Goal: Transaction & Acquisition: Book appointment/travel/reservation

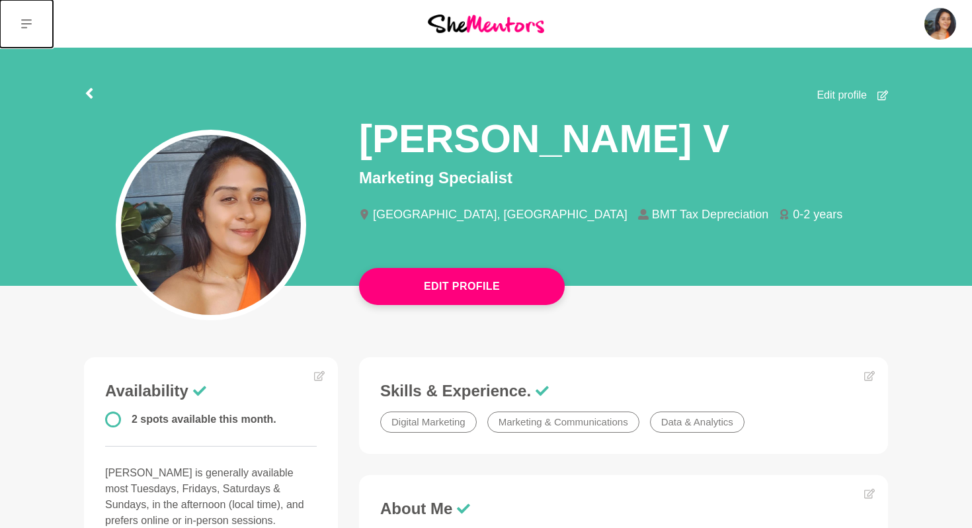
click at [29, 26] on icon at bounding box center [26, 24] width 11 height 11
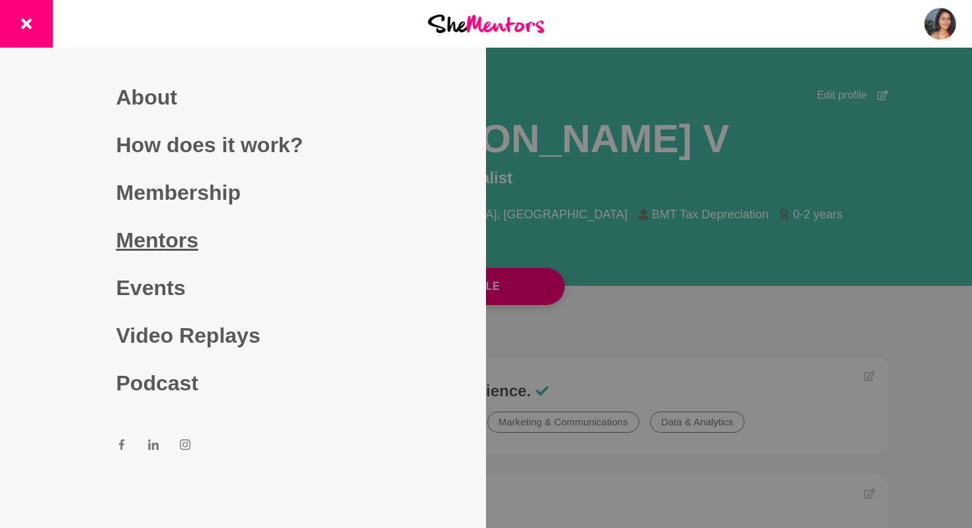
click at [185, 243] on link "Mentors" at bounding box center [243, 240] width 254 height 48
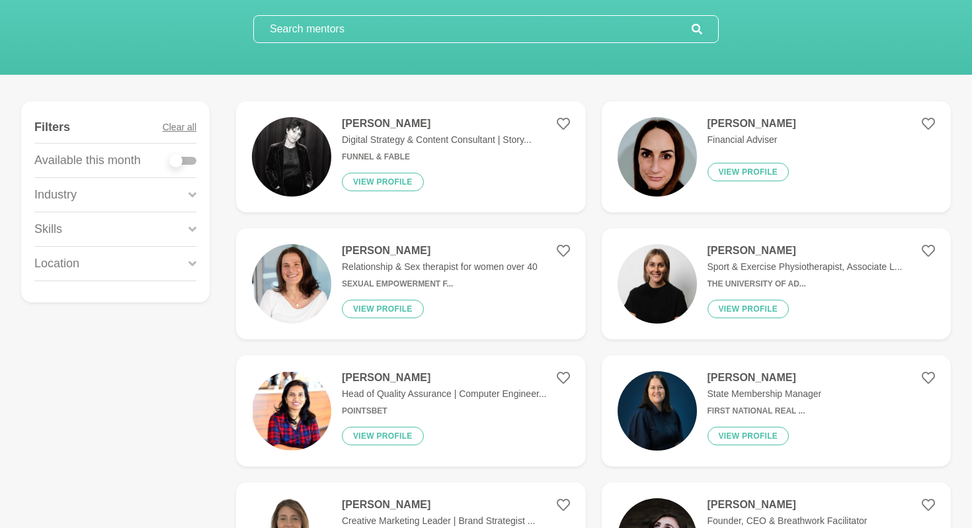
scroll to position [115, 0]
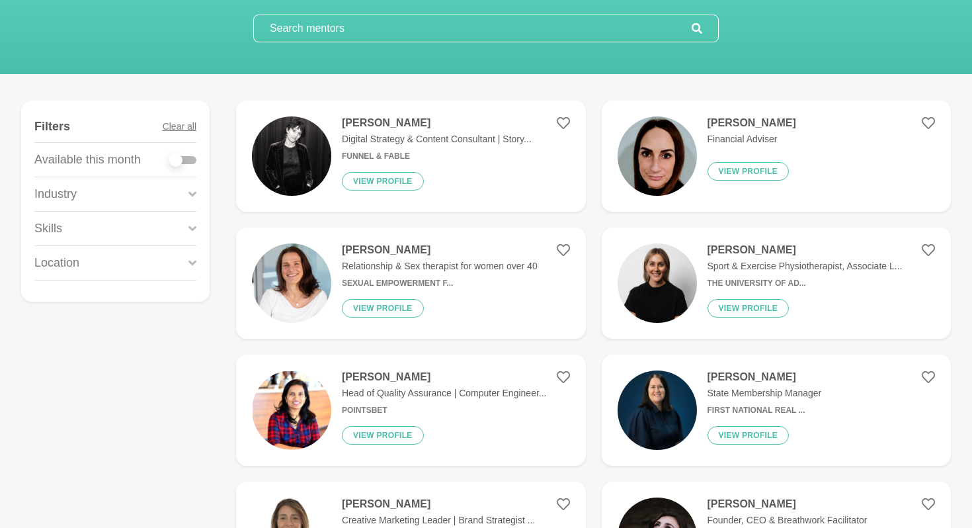
click at [352, 30] on input "text" at bounding box center [473, 28] width 438 height 26
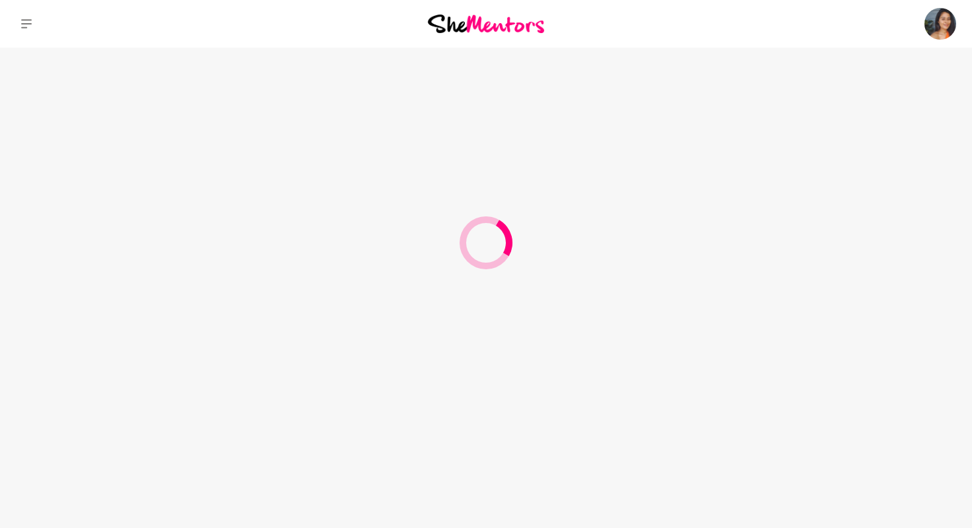
scroll to position [0, 0]
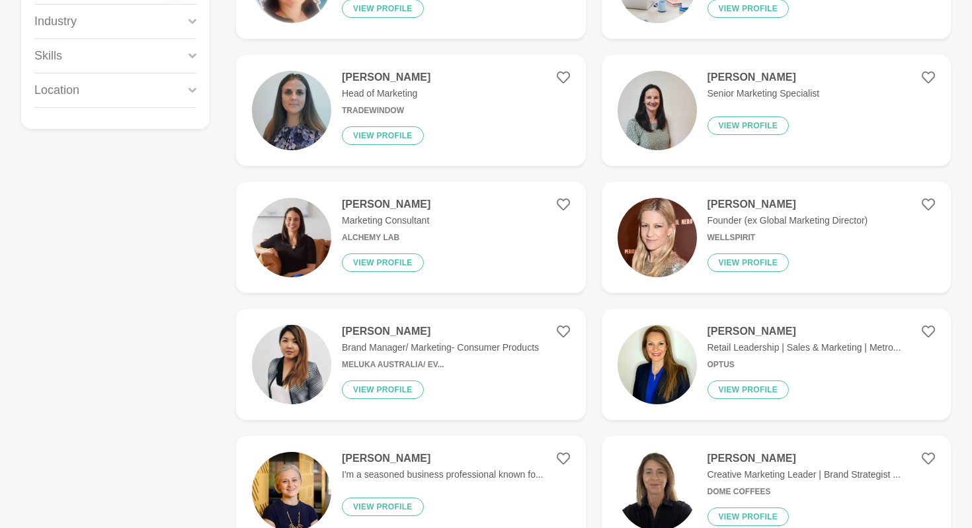
scroll to position [228, 0]
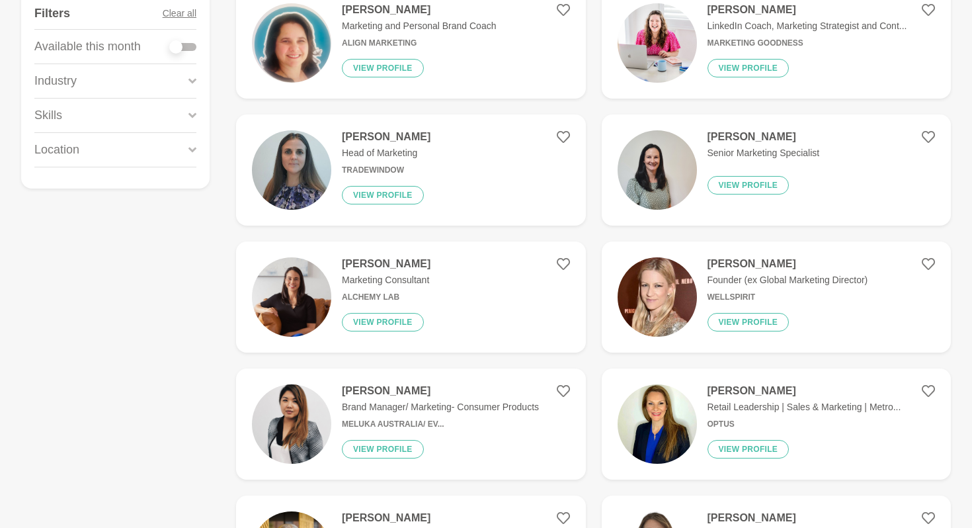
type input "marketing"
click at [745, 137] on h4 "[PERSON_NAME]" at bounding box center [763, 136] width 112 height 13
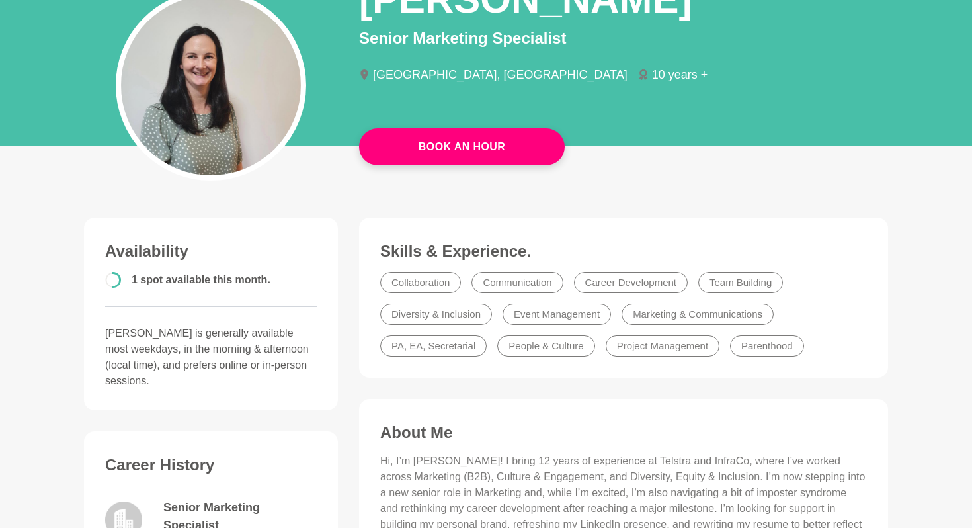
scroll to position [31, 0]
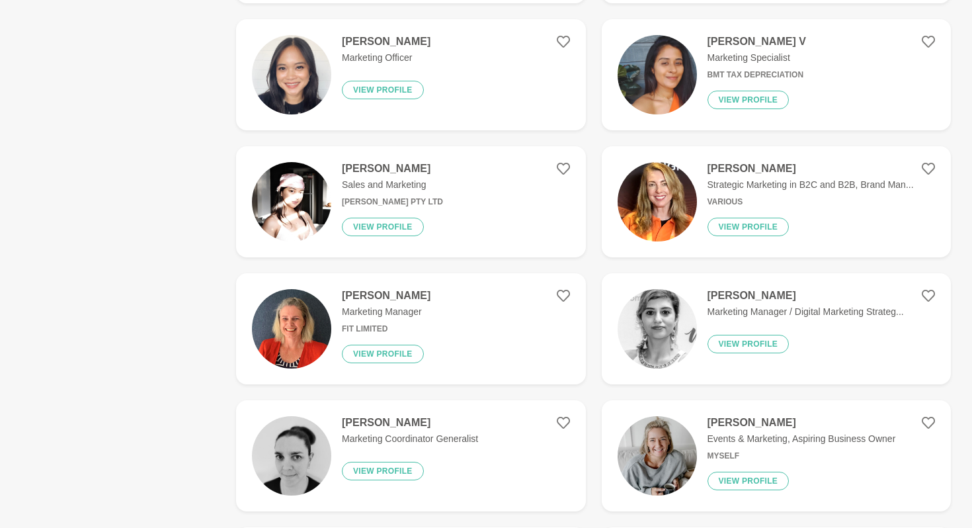
scroll to position [830, 0]
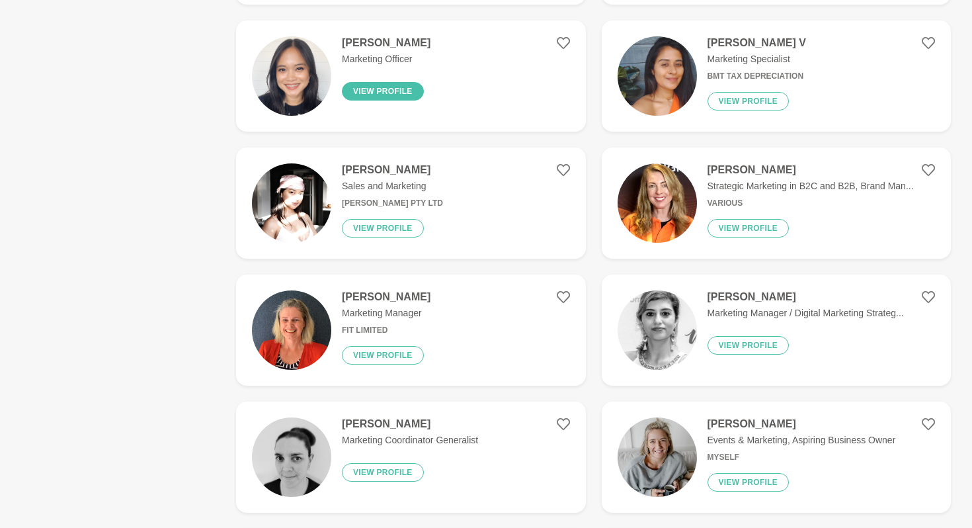
click at [372, 95] on button "View profile" at bounding box center [383, 91] width 82 height 19
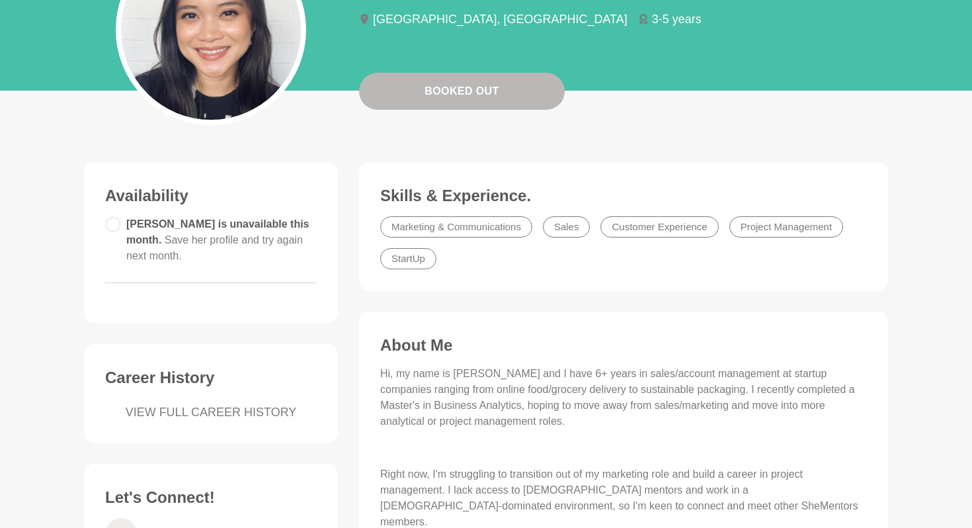
scroll to position [190, 0]
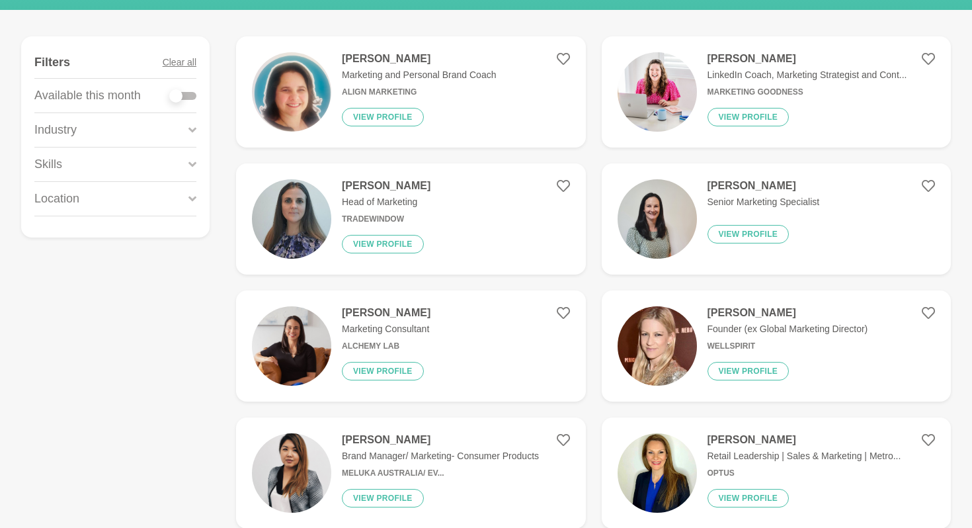
scroll to position [228, 0]
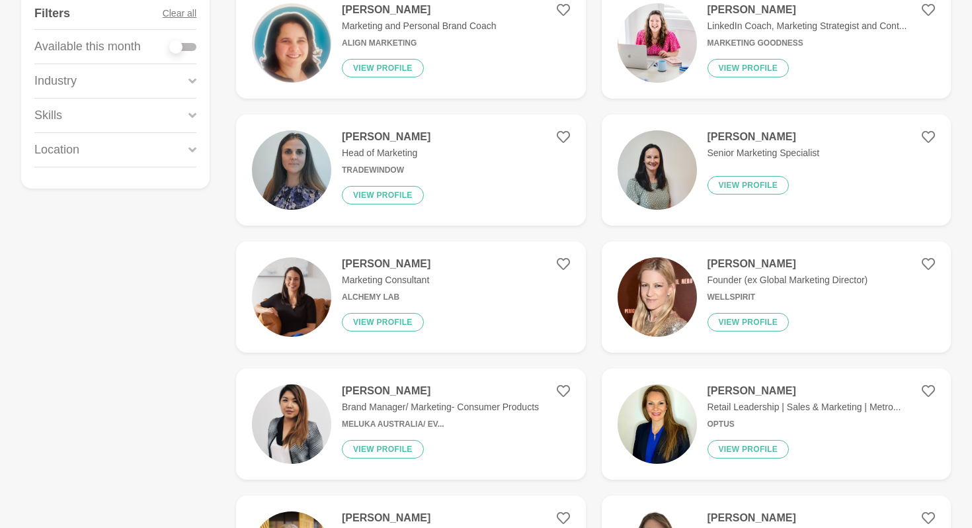
click at [759, 139] on h4 "[PERSON_NAME]" at bounding box center [763, 136] width 112 height 13
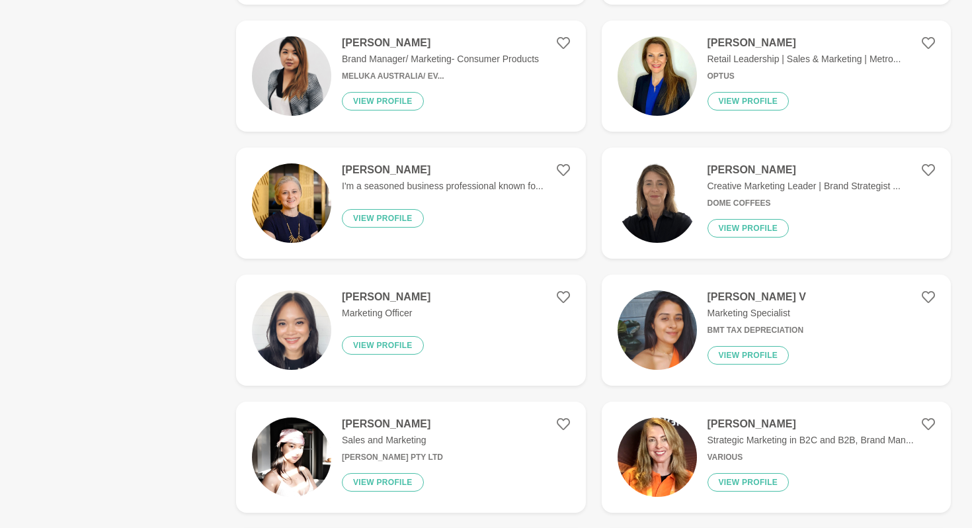
scroll to position [576, 0]
click at [562, 296] on icon at bounding box center [563, 296] width 13 height 13
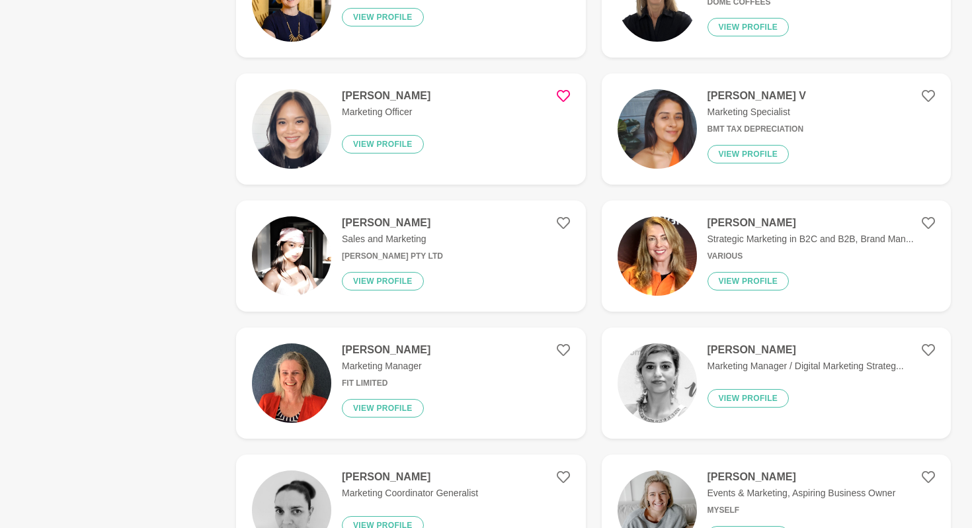
scroll to position [782, 0]
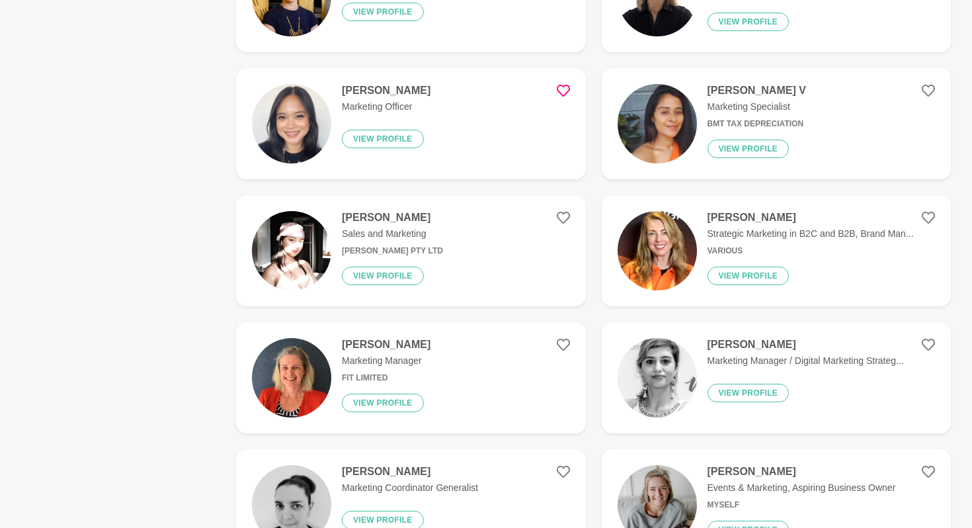
click at [810, 231] on p "Strategic Marketing in B2C and B2B, Brand Man..." at bounding box center [810, 234] width 206 height 14
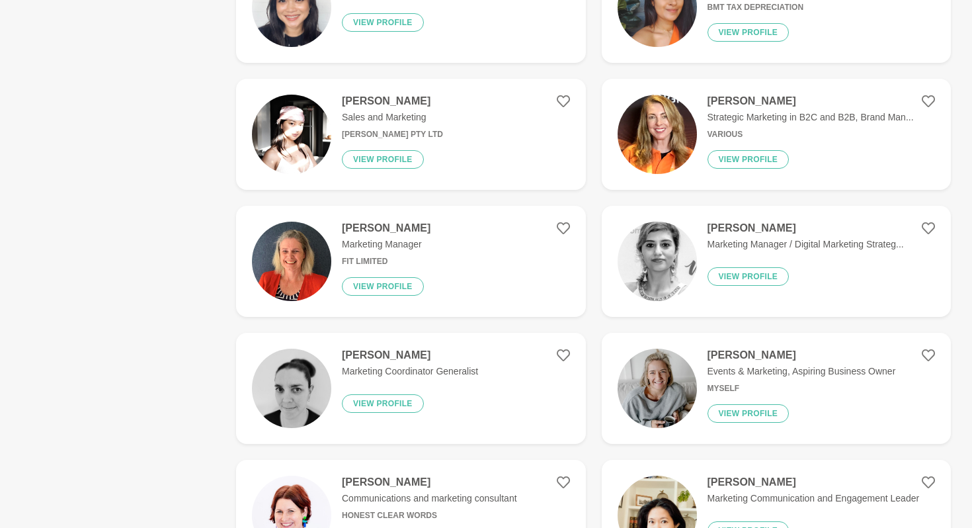
scroll to position [971, 0]
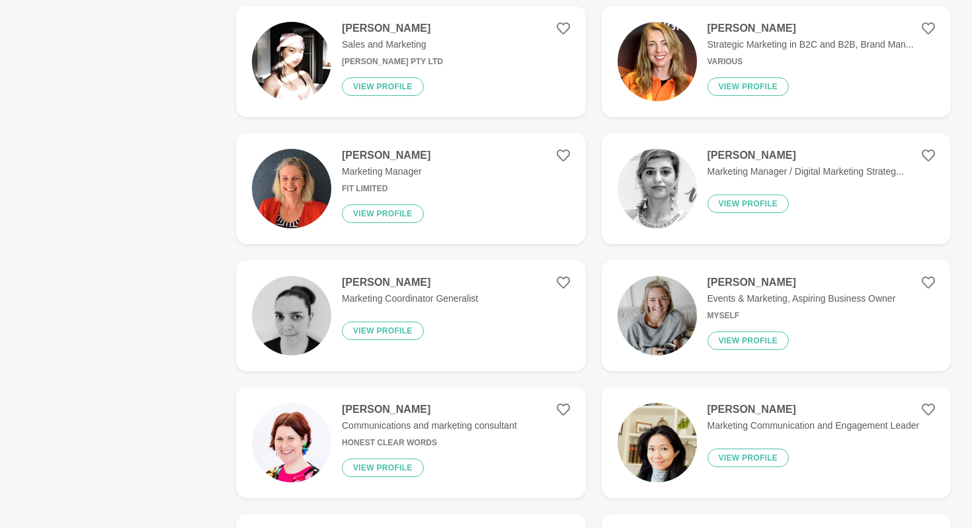
click at [719, 165] on p "Marketing Manager / Digital Marketing Strateg..." at bounding box center [805, 172] width 196 height 14
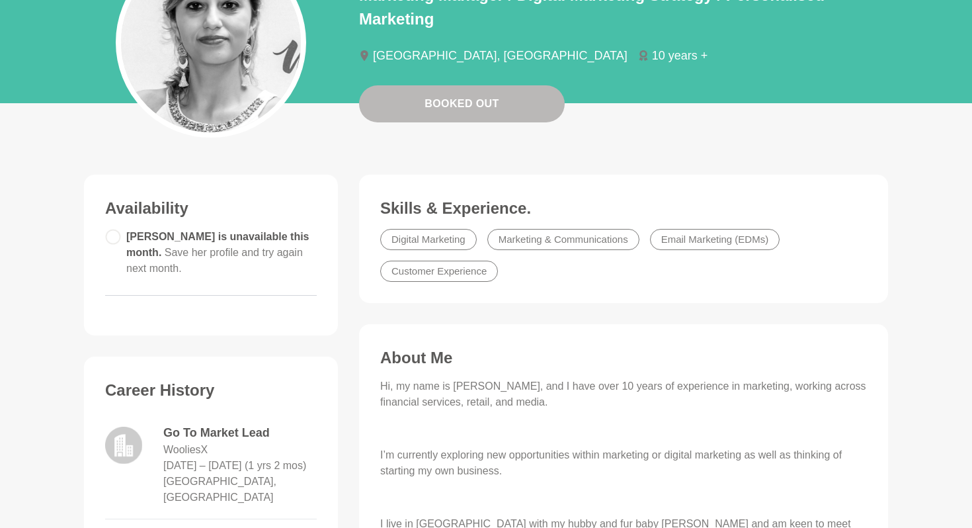
scroll to position [139, 0]
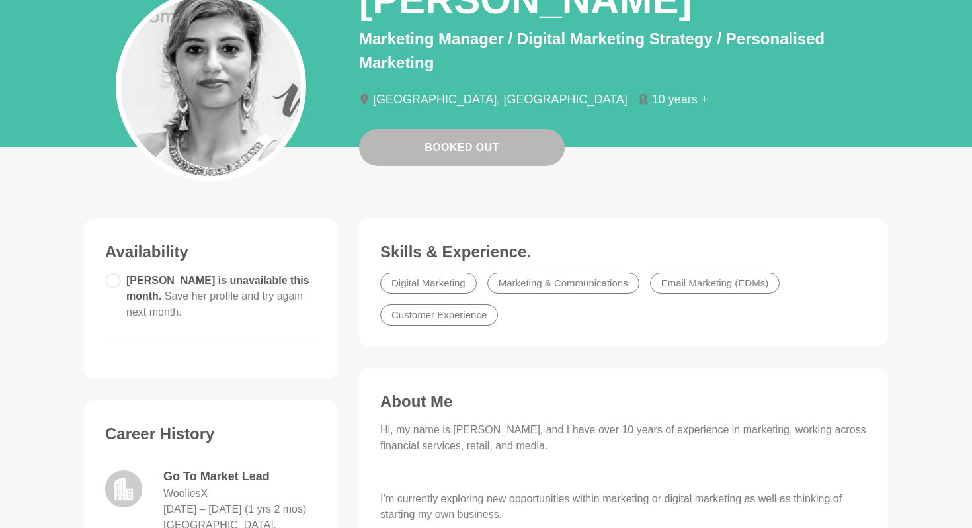
click at [106, 279] on circle at bounding box center [113, 280] width 14 height 14
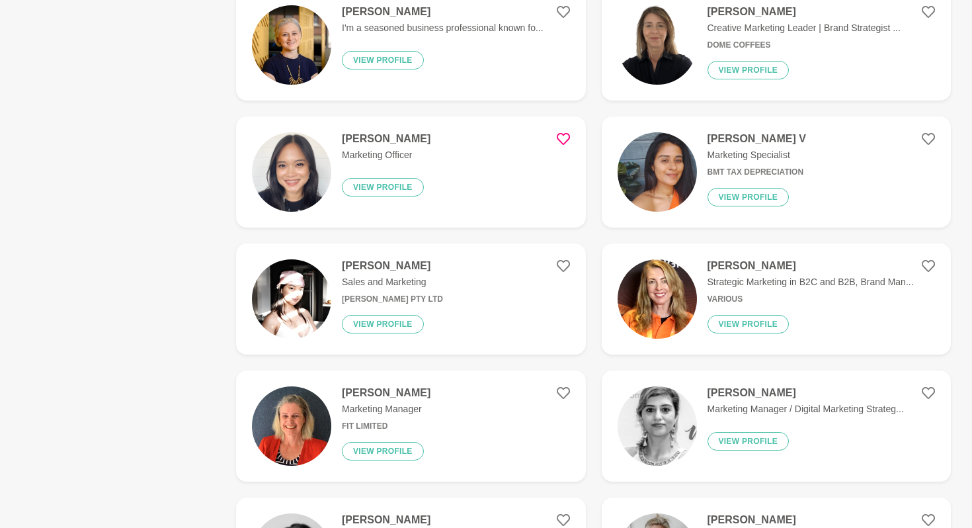
scroll to position [865, 0]
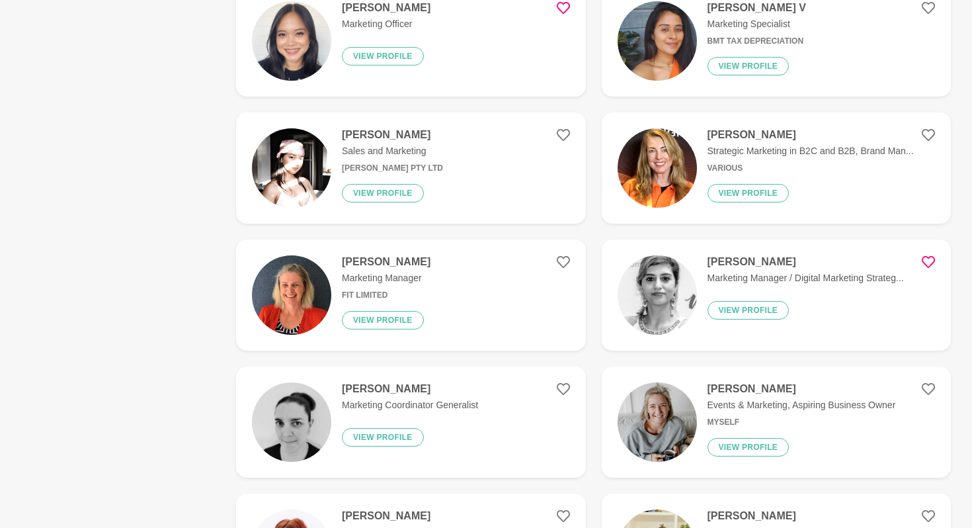
click at [925, 266] on icon at bounding box center [927, 261] width 13 height 13
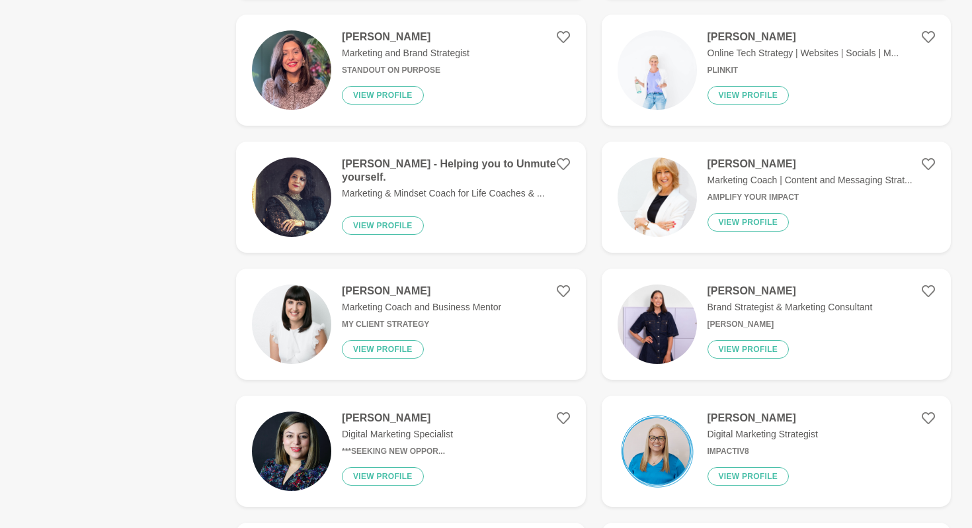
scroll to position [1854, 0]
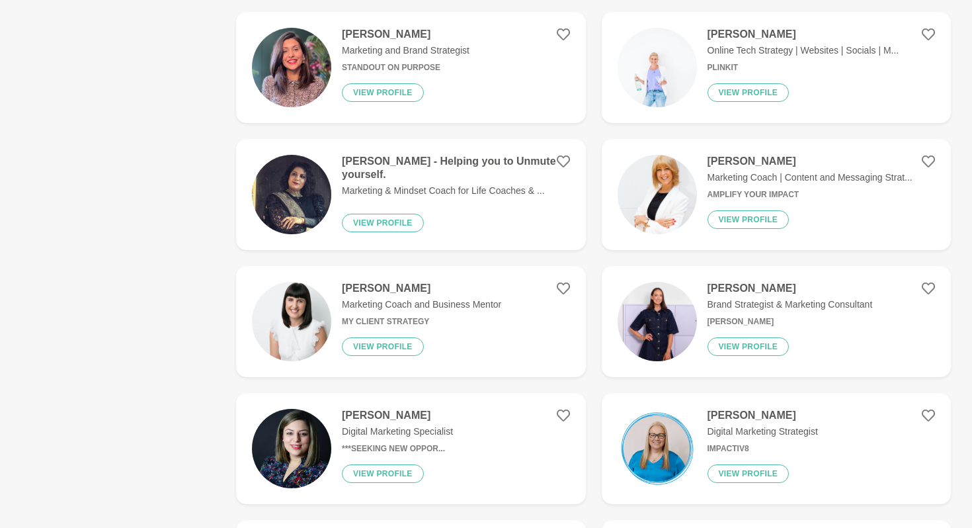
click at [746, 294] on h4 "[PERSON_NAME]" at bounding box center [789, 288] width 165 height 13
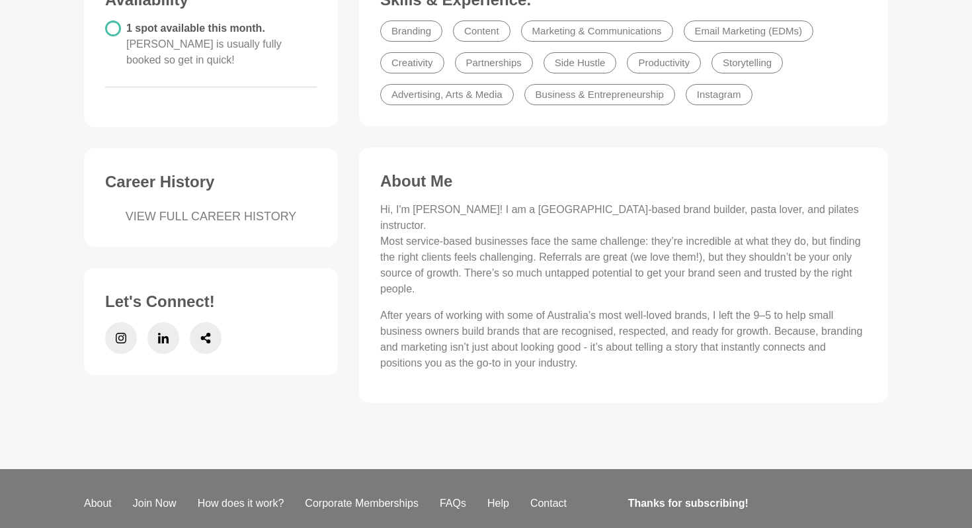
scroll to position [391, 0]
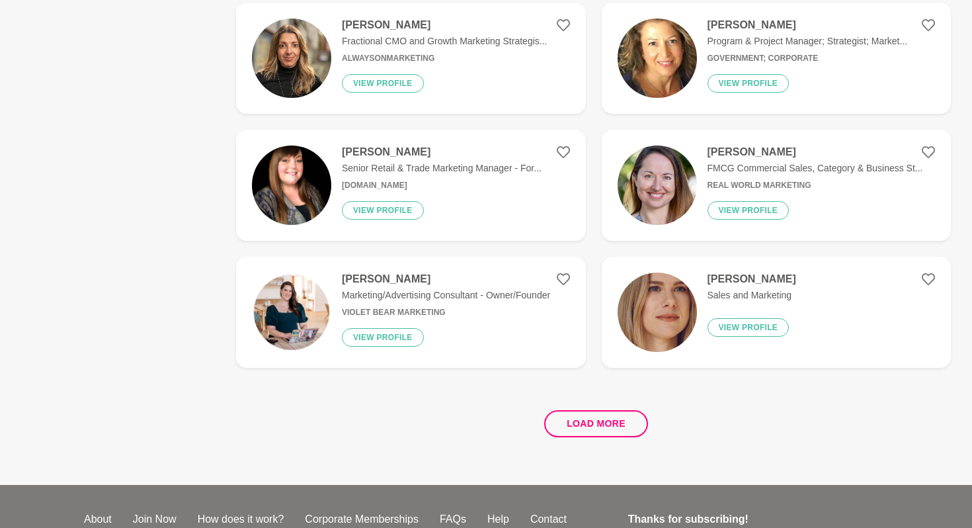
scroll to position [2395, 0]
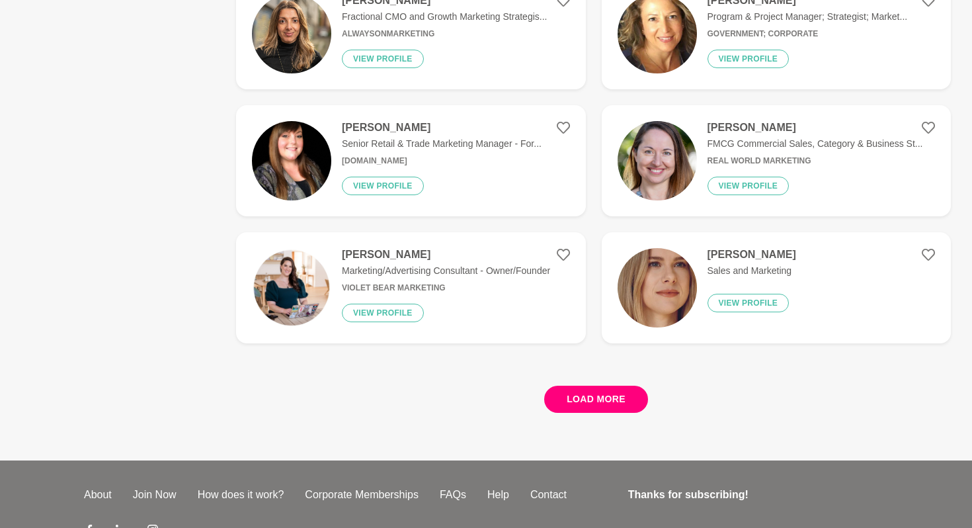
click at [629, 392] on button "Load more" at bounding box center [596, 398] width 104 height 27
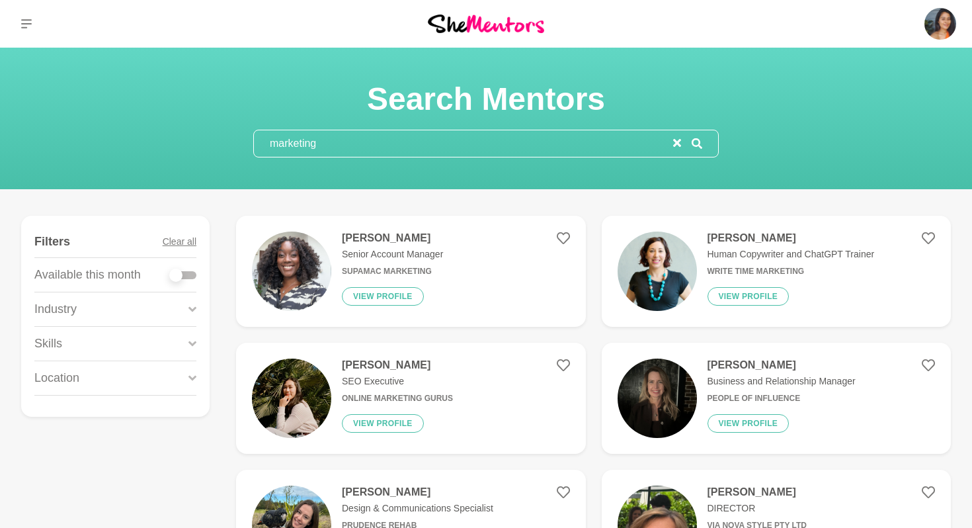
click at [492, 145] on input "marketing" at bounding box center [463, 143] width 419 height 26
click at [193, 274] on div at bounding box center [183, 275] width 26 height 8
checkbox input "true"
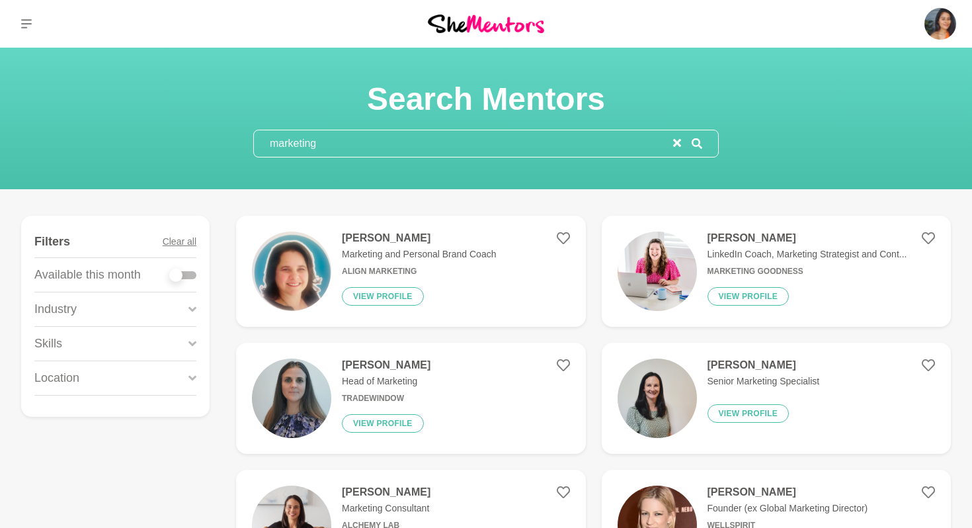
click at [192, 306] on icon at bounding box center [192, 309] width 8 height 18
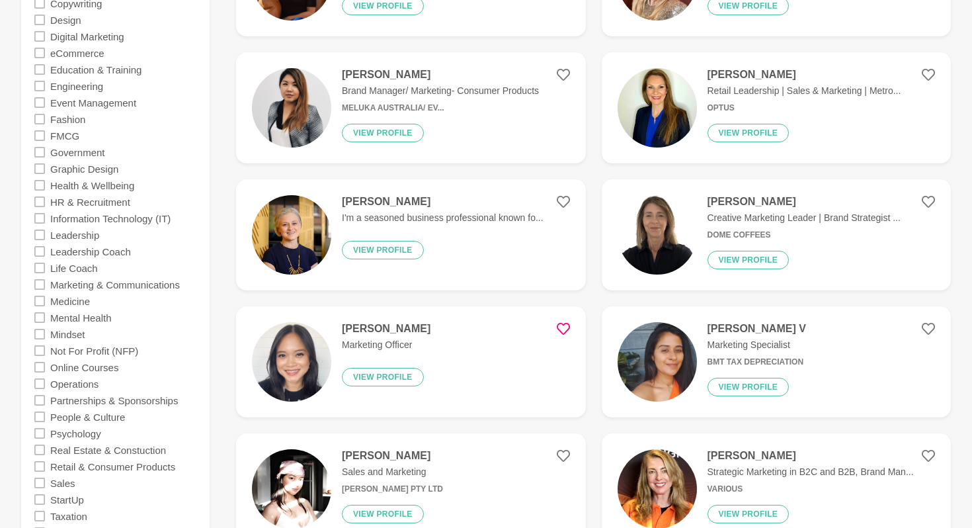
scroll to position [545, 0]
click at [42, 281] on icon at bounding box center [39, 283] width 11 height 11
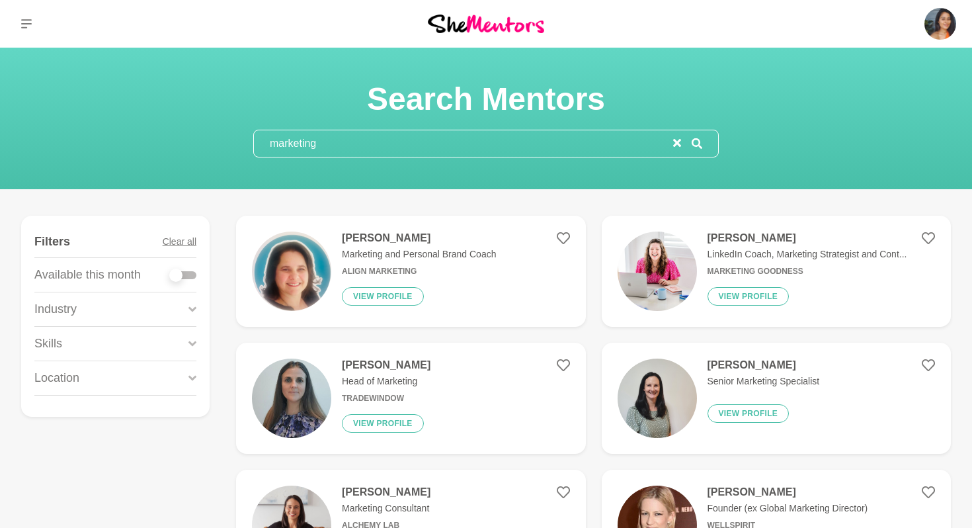
scroll to position [124, 0]
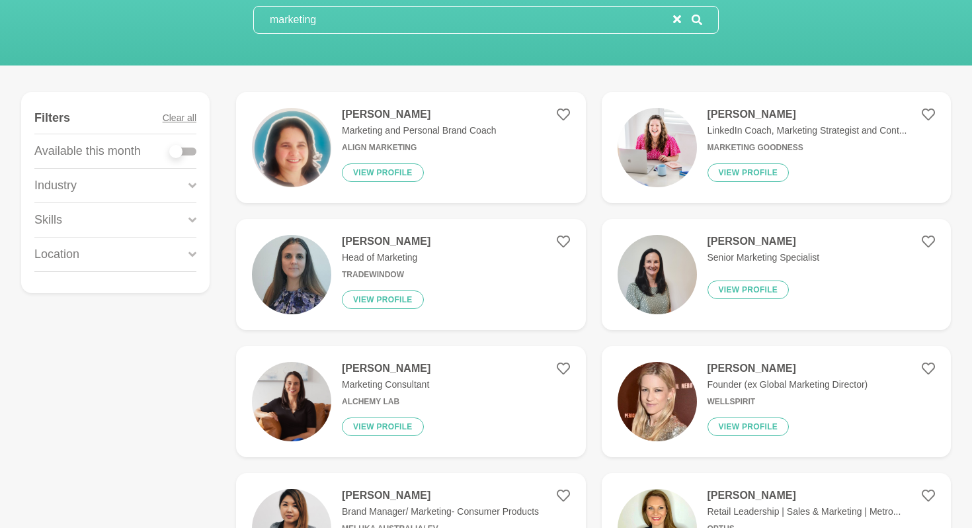
click at [455, 383] on figure "[PERSON_NAME] Marketing Consultant Alchemy Lab View profile" at bounding box center [411, 401] width 350 height 111
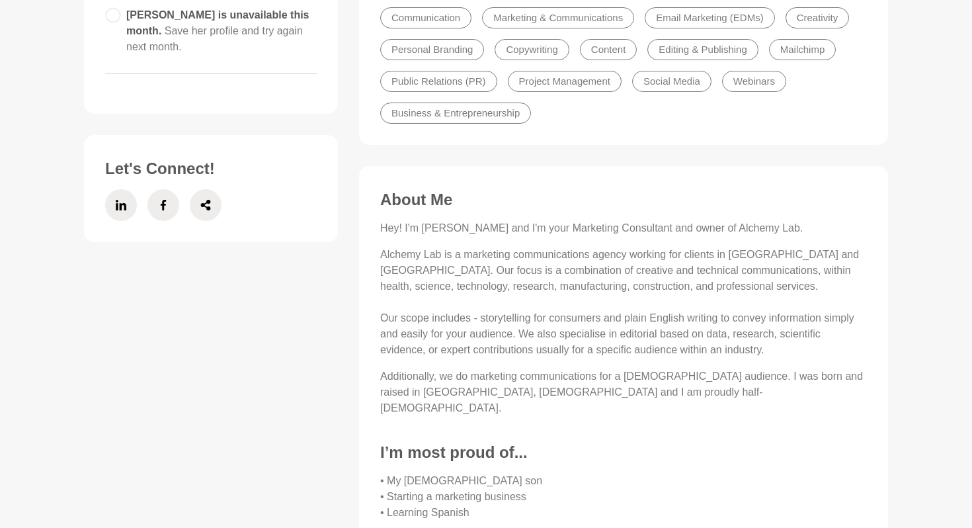
scroll to position [405, 0]
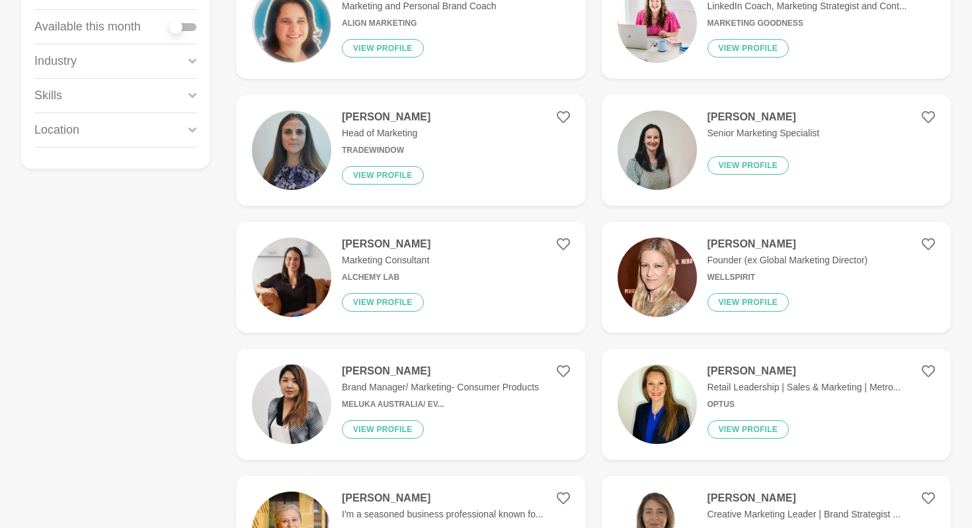
scroll to position [249, 0]
click at [785, 244] on h4 "[PERSON_NAME]" at bounding box center [787, 243] width 161 height 13
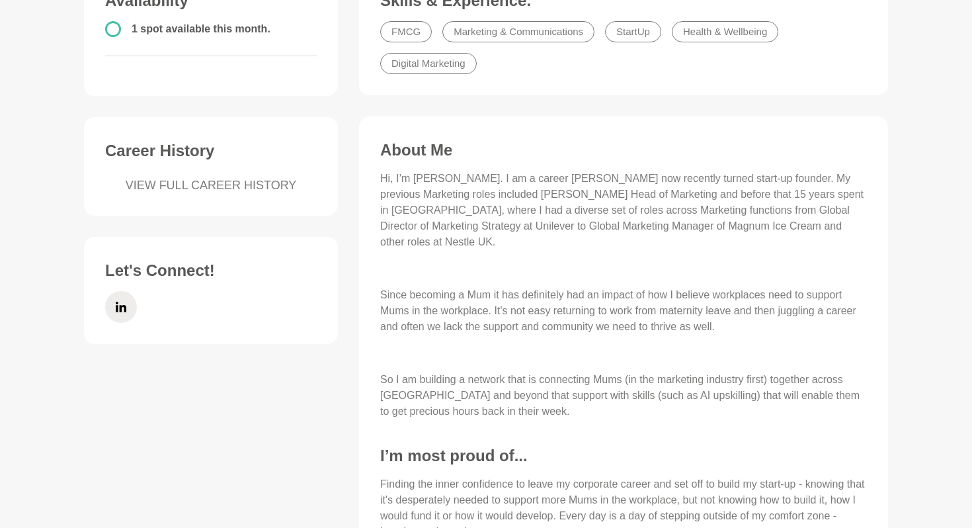
scroll to position [391, 0]
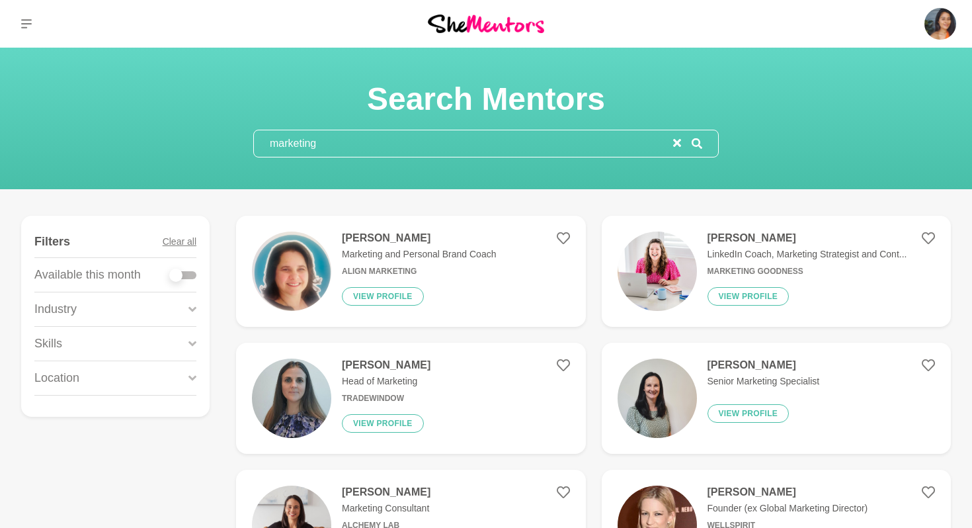
scroll to position [188, 0]
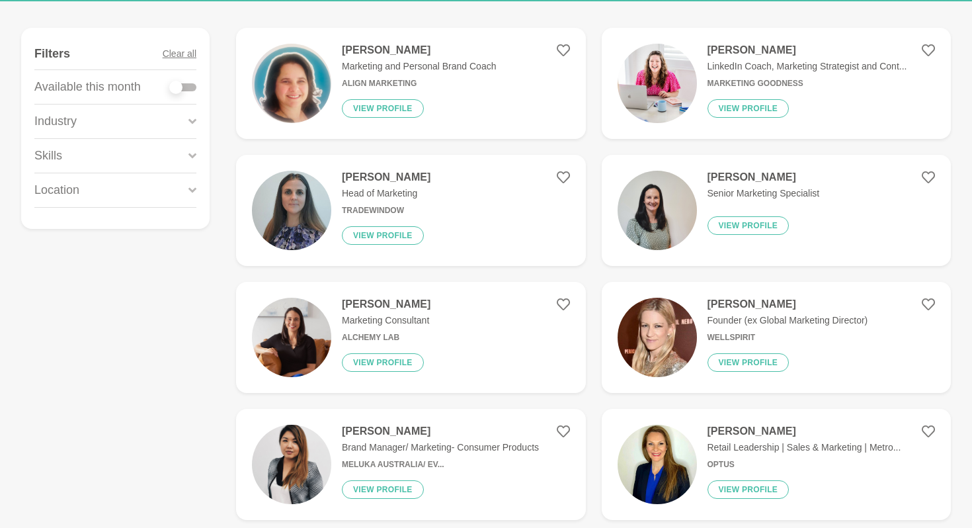
click at [366, 178] on h4 "[PERSON_NAME]" at bounding box center [386, 177] width 89 height 13
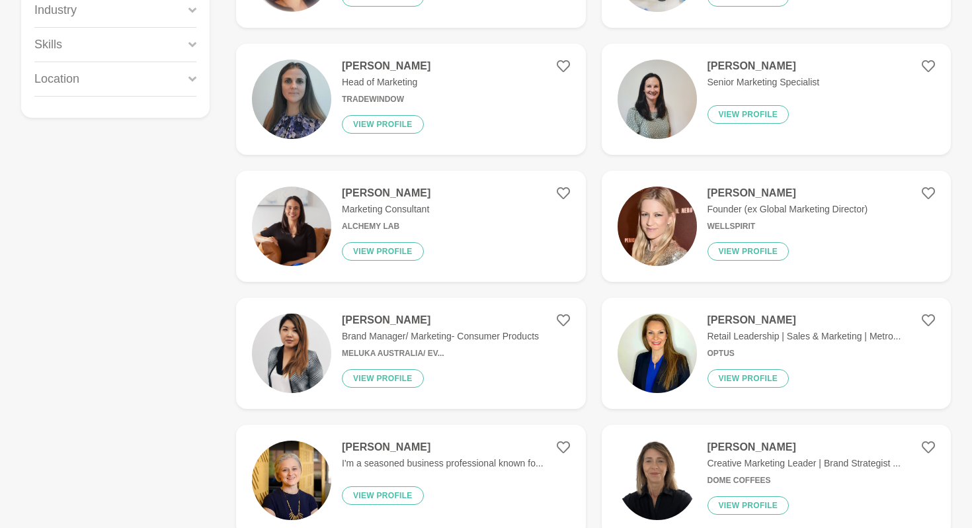
scroll to position [428, 0]
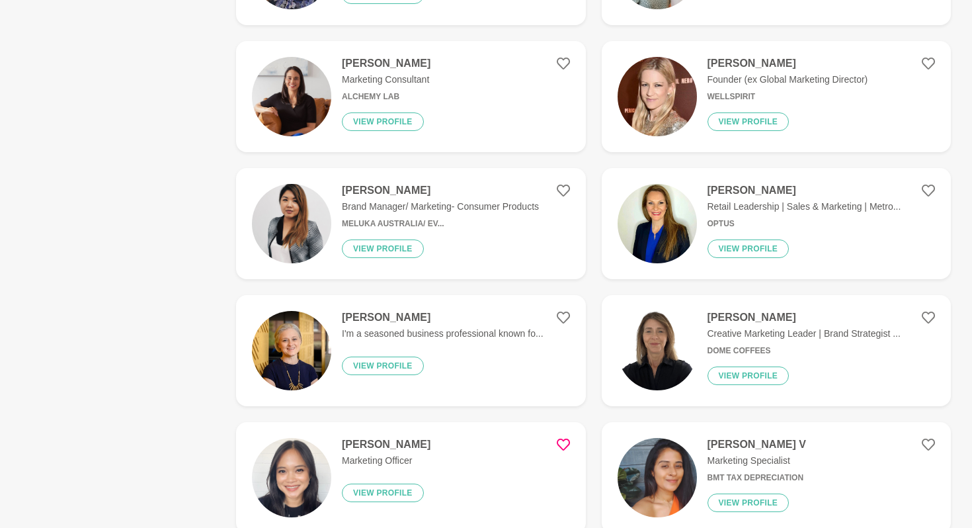
click at [750, 192] on h4 "[PERSON_NAME]" at bounding box center [804, 190] width 194 height 13
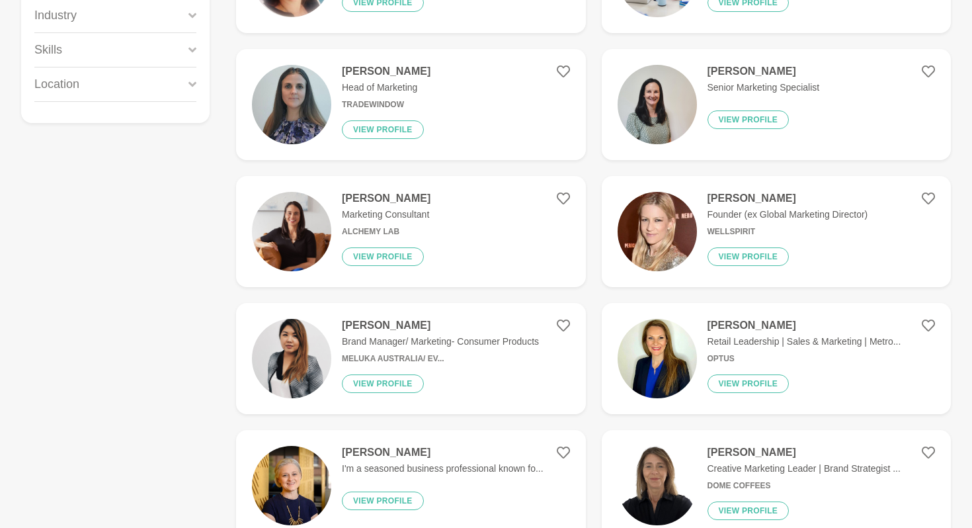
scroll to position [342, 0]
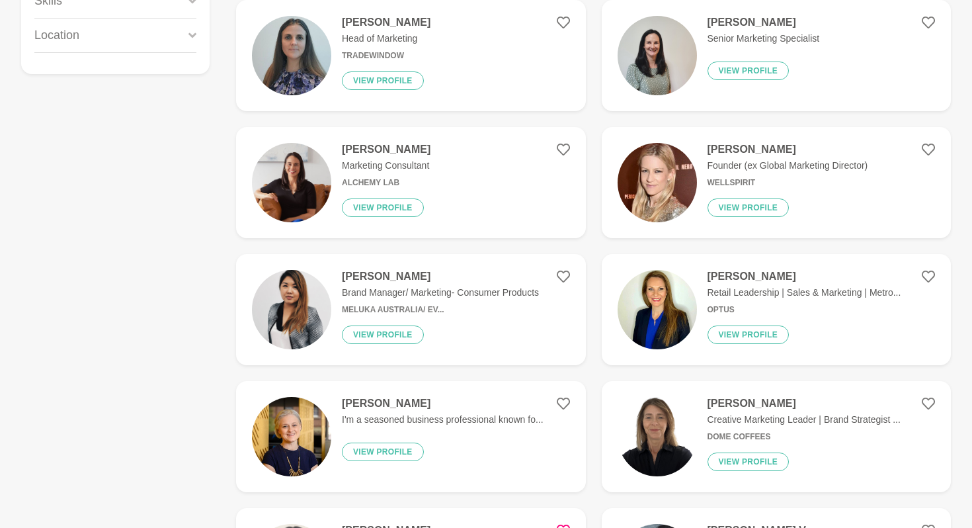
click at [364, 271] on h4 "[PERSON_NAME]" at bounding box center [440, 276] width 197 height 13
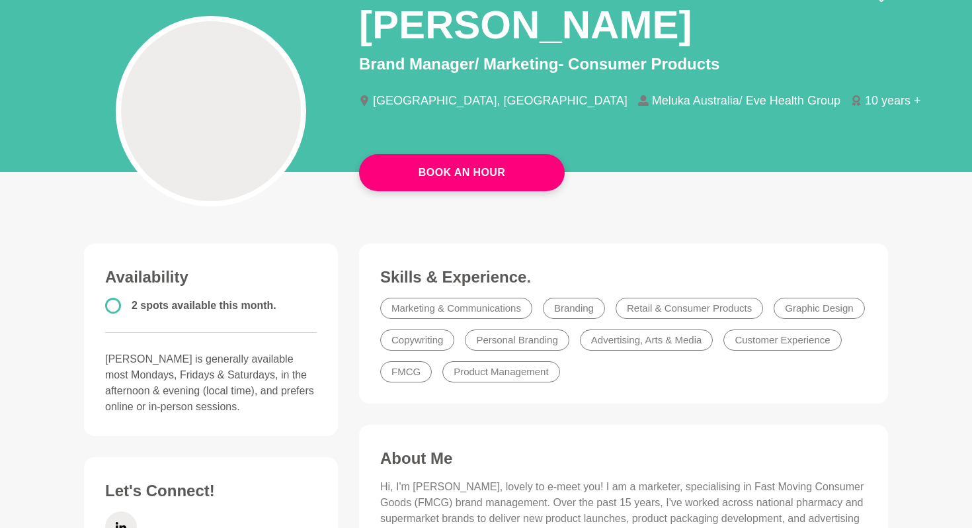
scroll to position [7, 0]
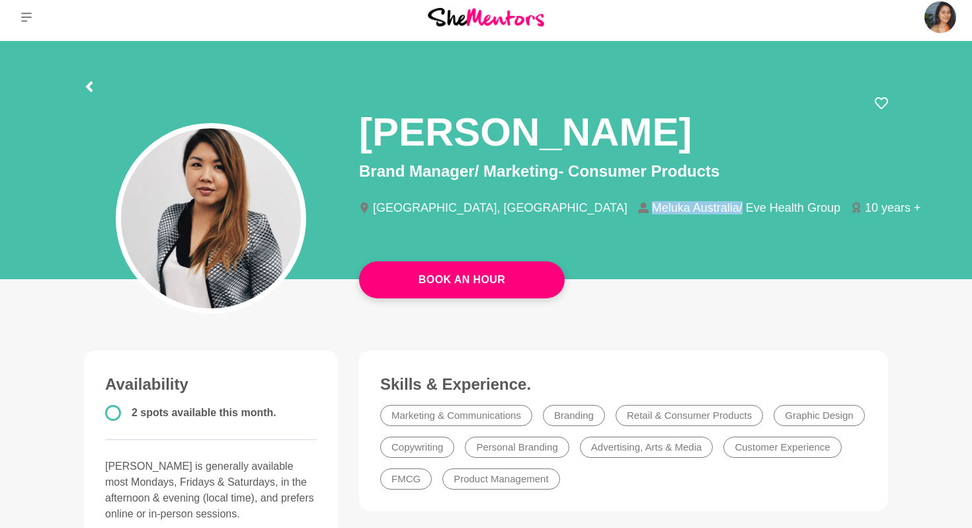
drag, startPoint x: 457, startPoint y: 208, endPoint x: 545, endPoint y: 200, distance: 87.7
click at [638, 202] on li "Meluka Australia/ Eve Health Group" at bounding box center [744, 208] width 213 height 12
copy li "Meluka [GEOGRAPHIC_DATA]/"
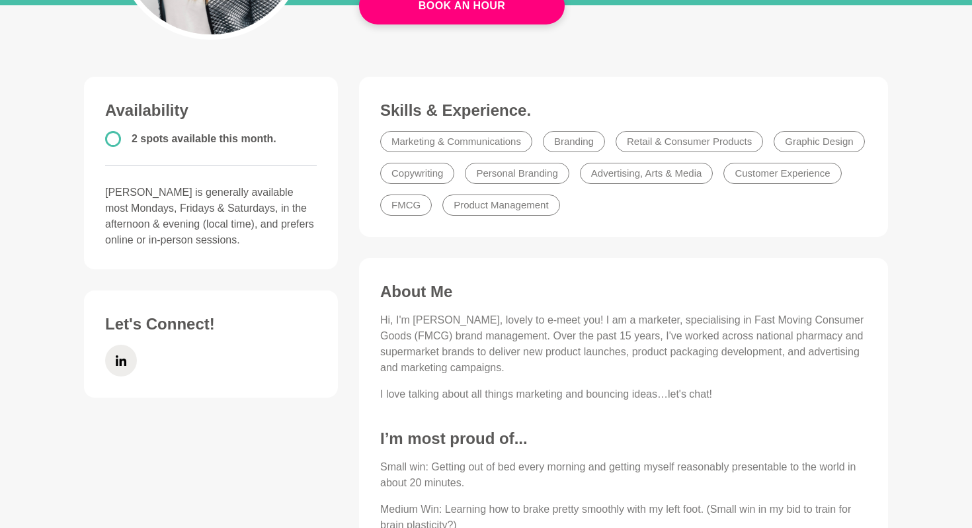
scroll to position [280, 0]
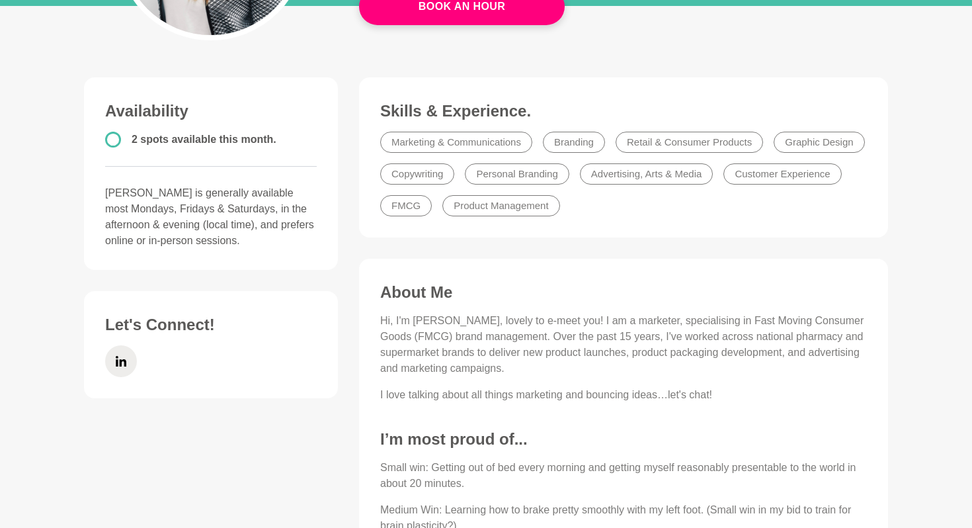
click at [112, 136] on circle at bounding box center [113, 139] width 14 height 14
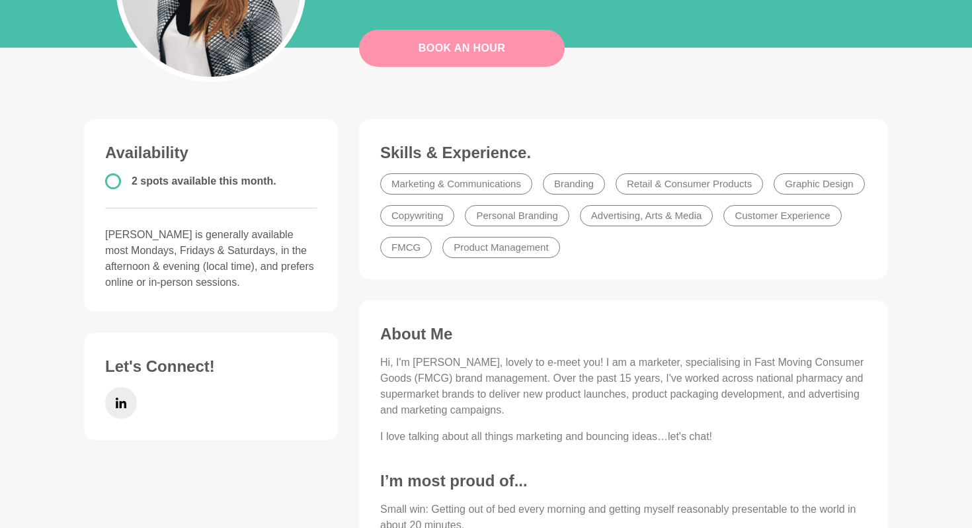
click at [490, 56] on link "Book An Hour" at bounding box center [462, 48] width 206 height 37
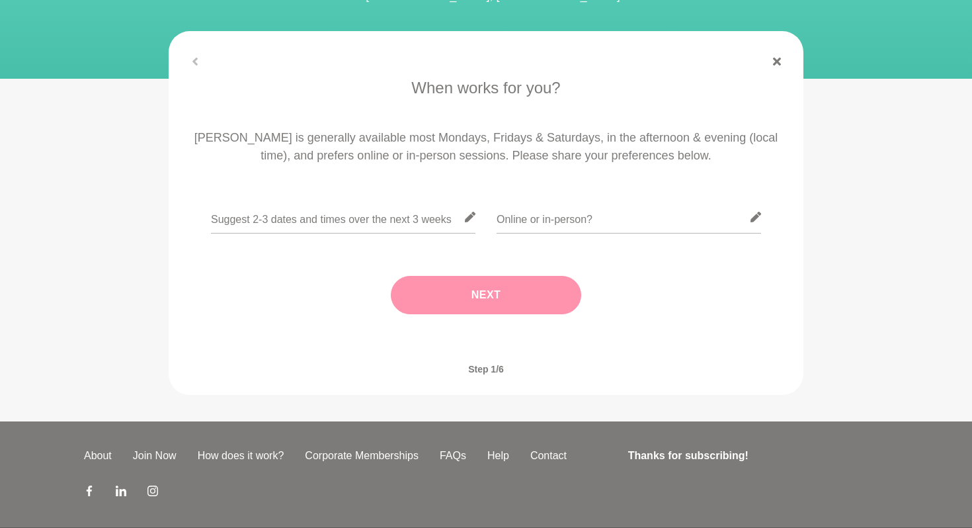
scroll to position [176, 0]
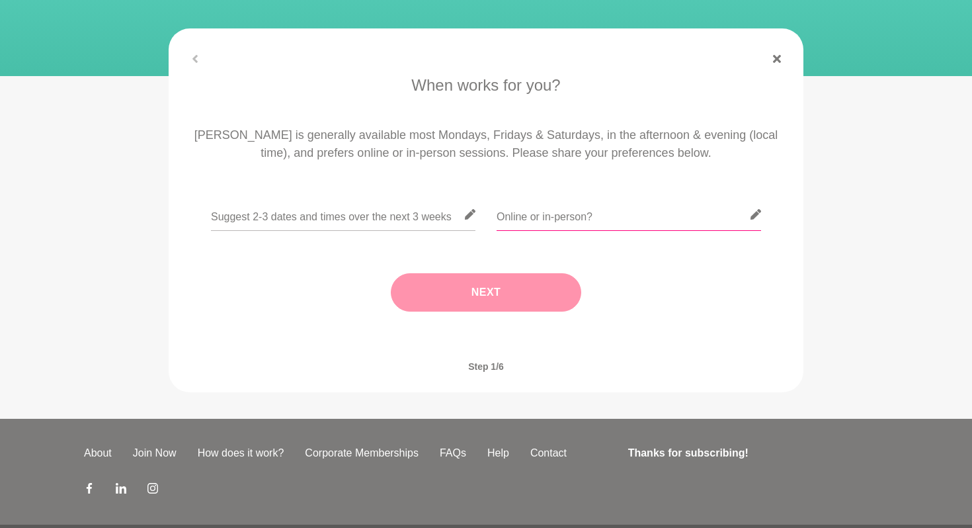
click at [566, 221] on input "text" at bounding box center [628, 214] width 264 height 32
click at [433, 214] on input "text" at bounding box center [343, 214] width 264 height 32
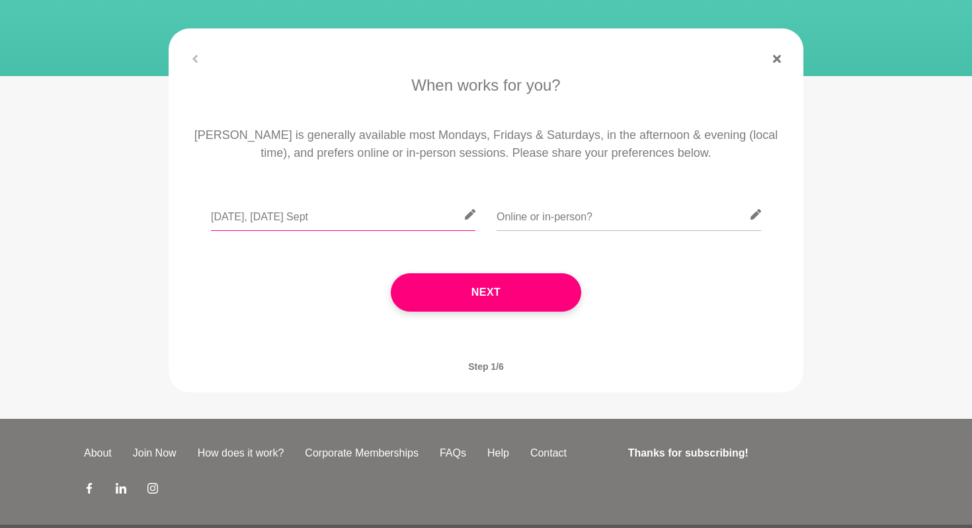
click at [249, 220] on input "[DATE], [DATE] Sept" at bounding box center [343, 214] width 264 height 32
drag, startPoint x: 292, startPoint y: 216, endPoint x: 429, endPoint y: 217, distance: 137.5
click at [429, 217] on input "[DATE] Aug, [DATE] Sept" at bounding box center [343, 214] width 264 height 32
click at [210, 220] on div "[DATE] Aug," at bounding box center [486, 222] width 598 height 48
click at [211, 217] on input "[DATE] Aug," at bounding box center [343, 214] width 264 height 32
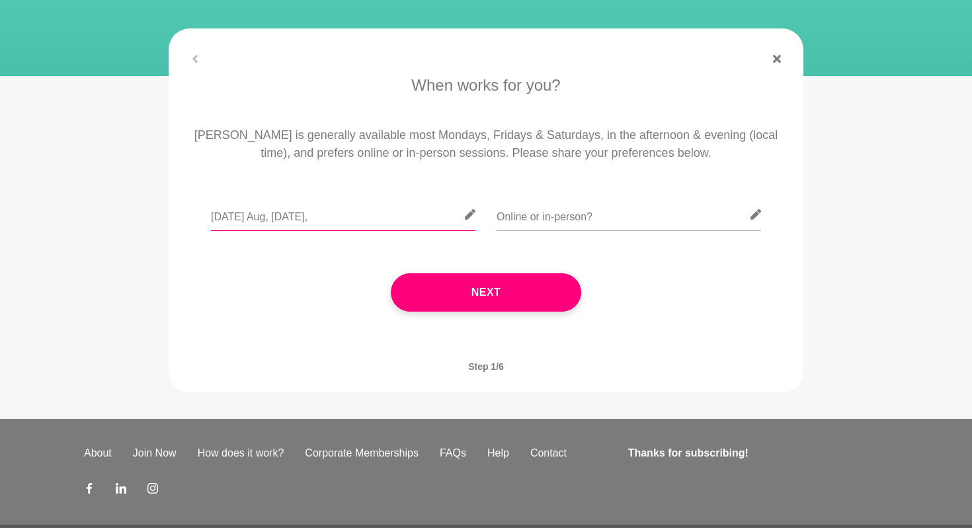
click at [335, 219] on input "[DATE] Aug, [DATE]," at bounding box center [343, 214] width 264 height 32
type input "[DATE] Aug, [DATE] (anytime)"
click at [513, 217] on input "text" at bounding box center [628, 214] width 264 height 32
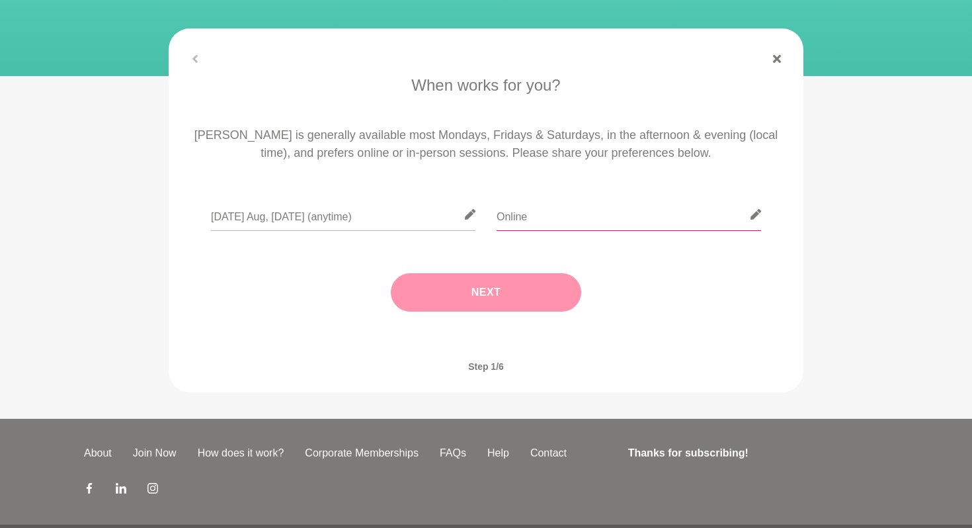
type input "Online"
click at [481, 305] on button "Next" at bounding box center [486, 292] width 190 height 38
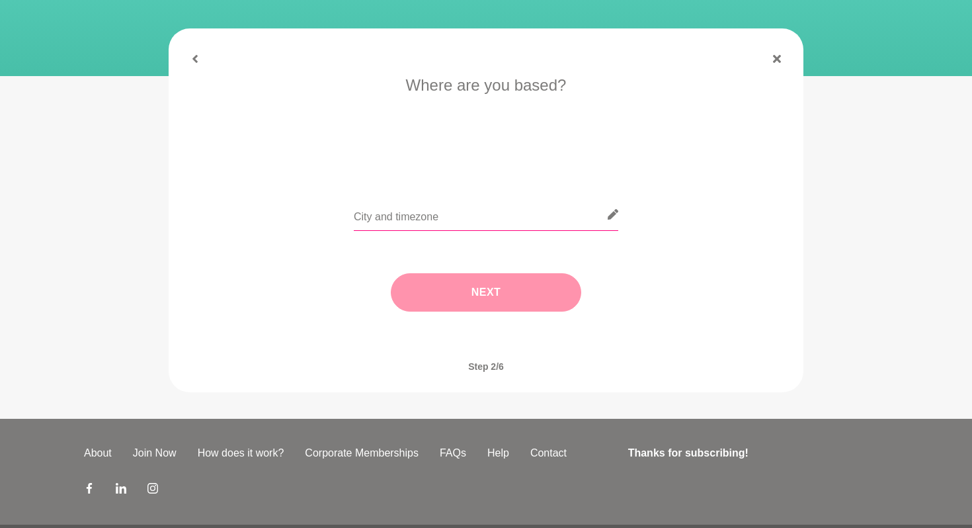
click at [442, 220] on input "text" at bounding box center [486, 214] width 264 height 32
type input "[GEOGRAPHIC_DATA]"
click at [463, 282] on button "Next" at bounding box center [486, 292] width 190 height 38
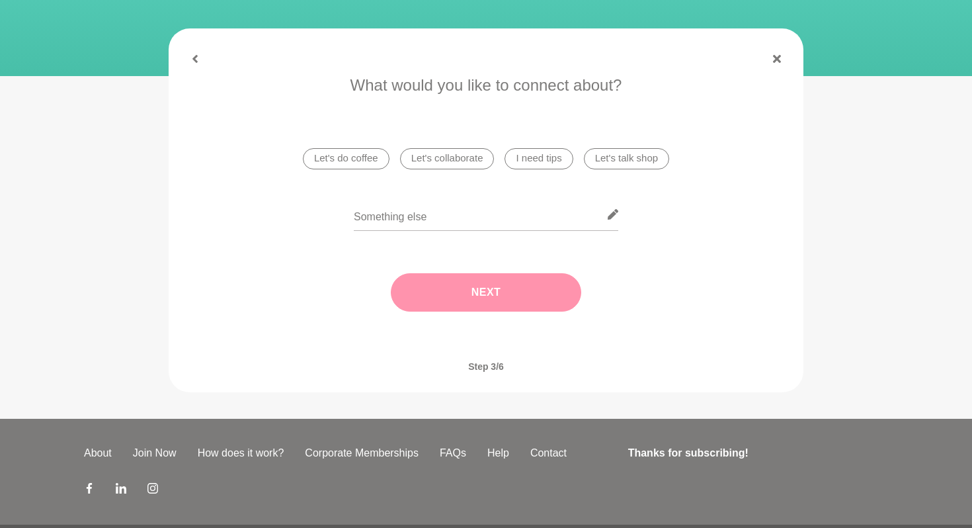
click at [550, 156] on li "I need tips" at bounding box center [538, 158] width 68 height 21
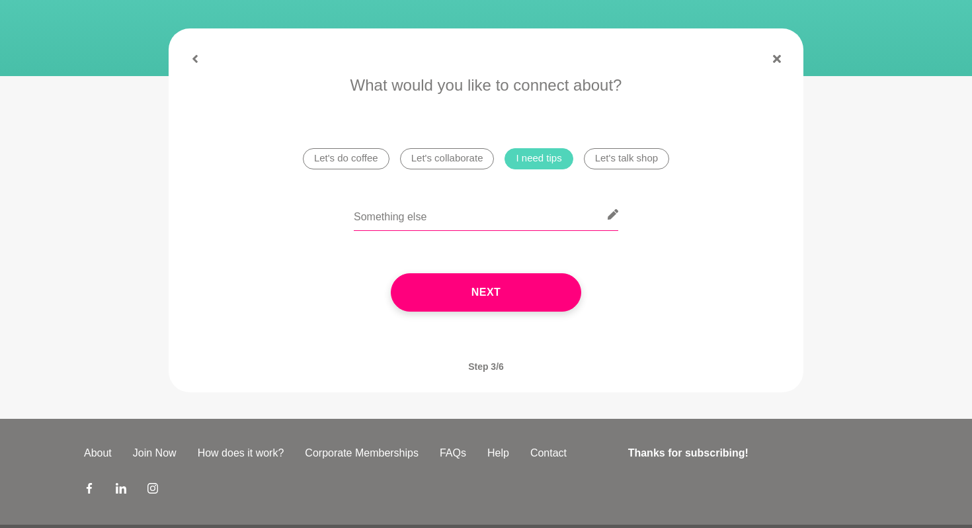
click at [416, 214] on input "text" at bounding box center [486, 214] width 264 height 32
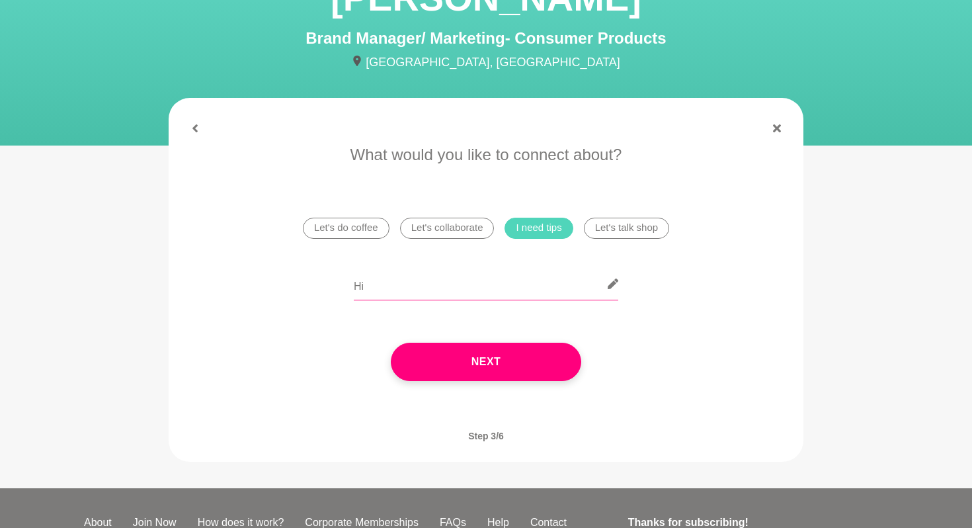
scroll to position [36, 0]
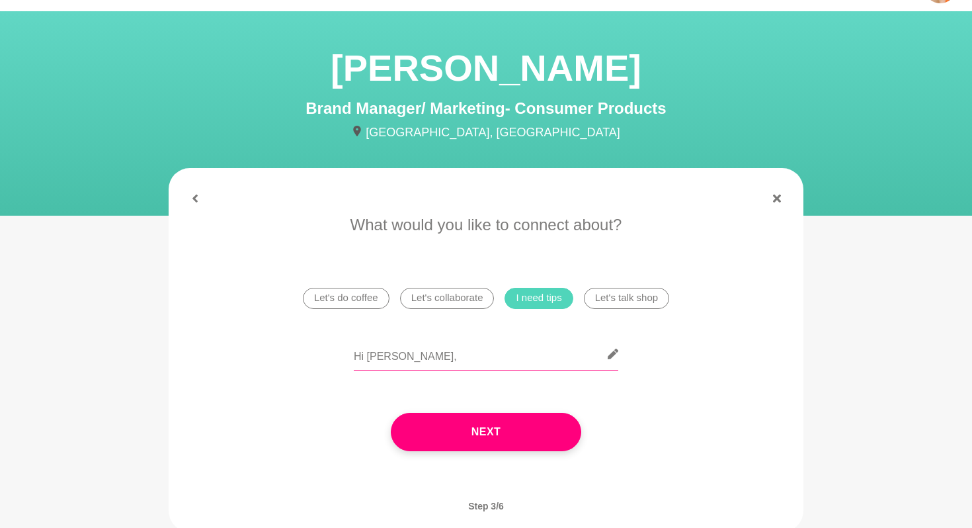
paste input "I’ve spent most of my career working in small to mid-sized organisations, mostl…"
click at [442, 358] on input "Hi [PERSON_NAME], I’ve spent most of my career working in small to mid-sized or…" at bounding box center [486, 354] width 264 height 32
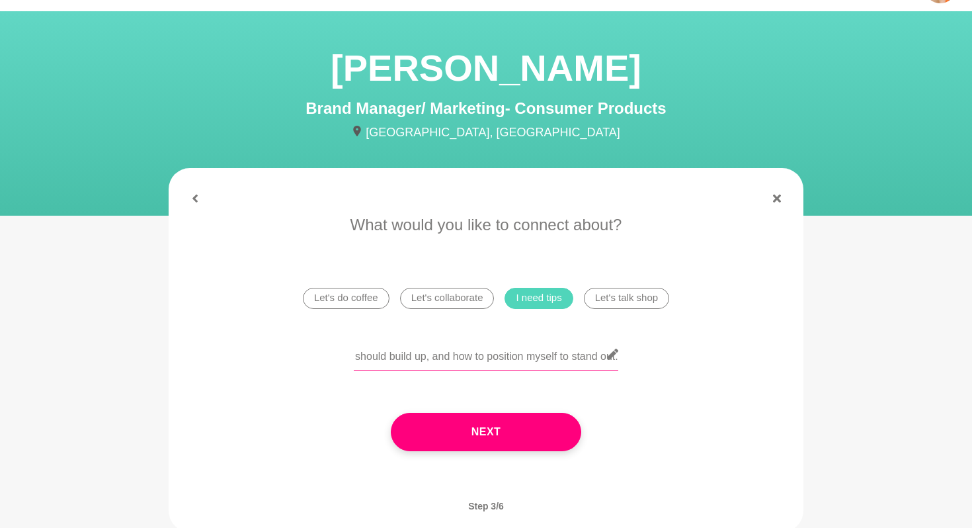
scroll to position [0, 0]
click at [579, 356] on input "Hi [PERSON_NAME], I’ve spent most of my career working in small to mid-sized or…" at bounding box center [486, 354] width 264 height 32
paste input "You have an incredible background, and I’d love the chance to hear your insight…"
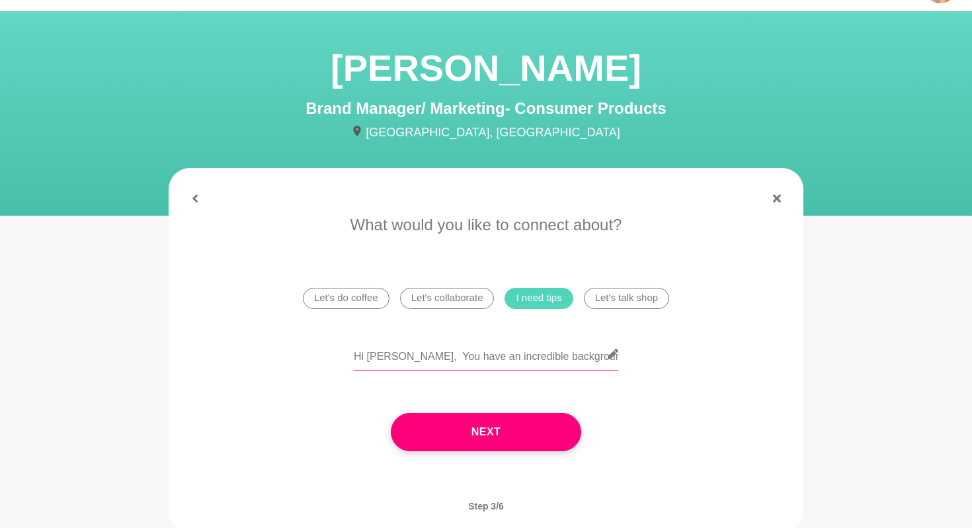
scroll to position [0, 2536]
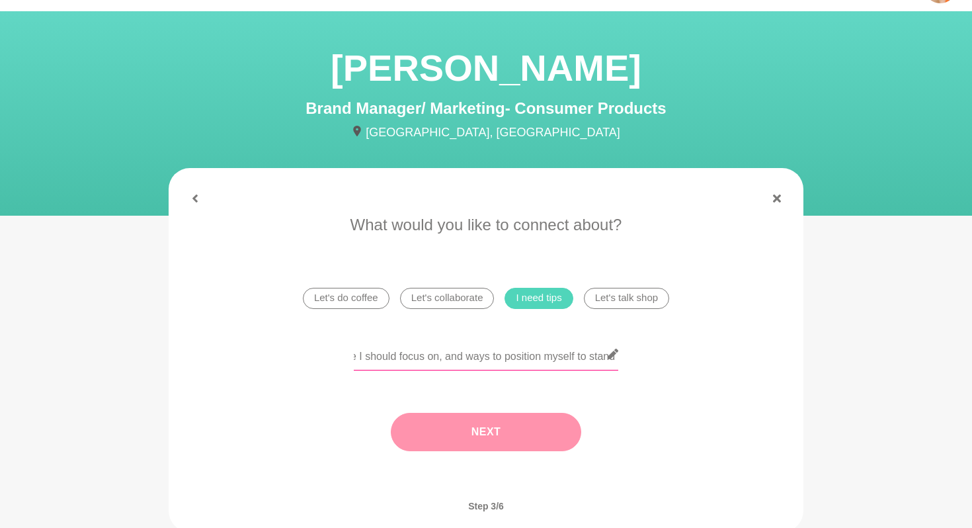
type input "Hi [PERSON_NAME], You have an incredible background, and I’d love the chance to…"
click at [521, 432] on button "Next" at bounding box center [486, 431] width 190 height 38
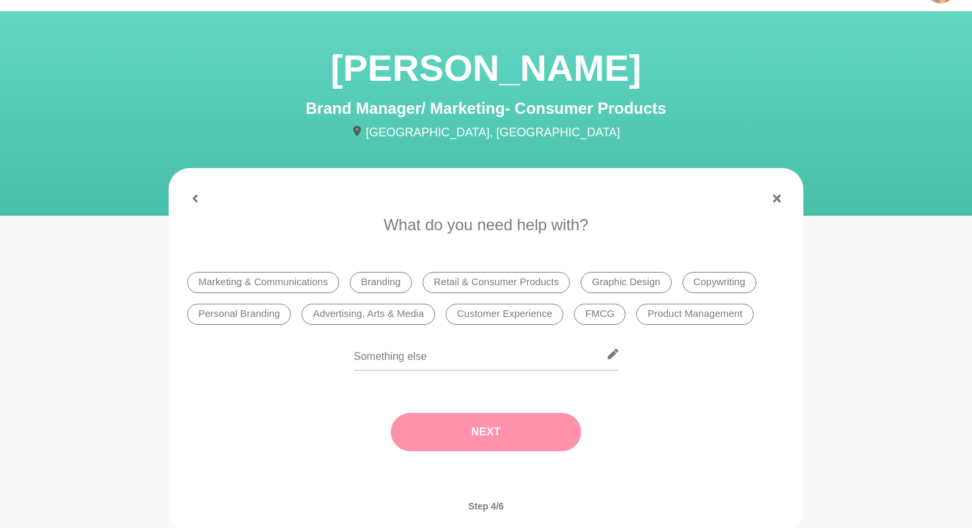
click at [297, 286] on li "Marketing & Communications" at bounding box center [263, 282] width 152 height 21
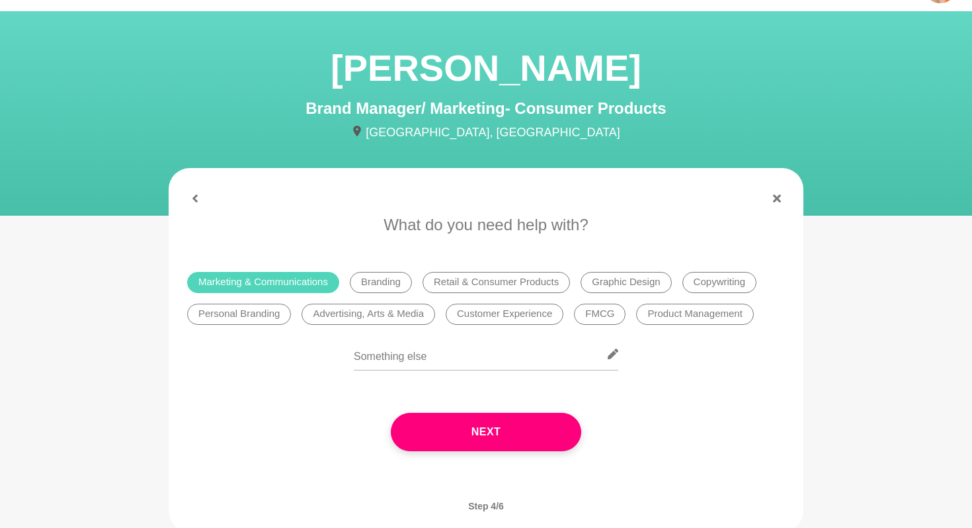
click at [265, 314] on li "Personal Branding" at bounding box center [239, 313] width 104 height 21
click at [257, 309] on li "Personal Branding" at bounding box center [239, 313] width 104 height 21
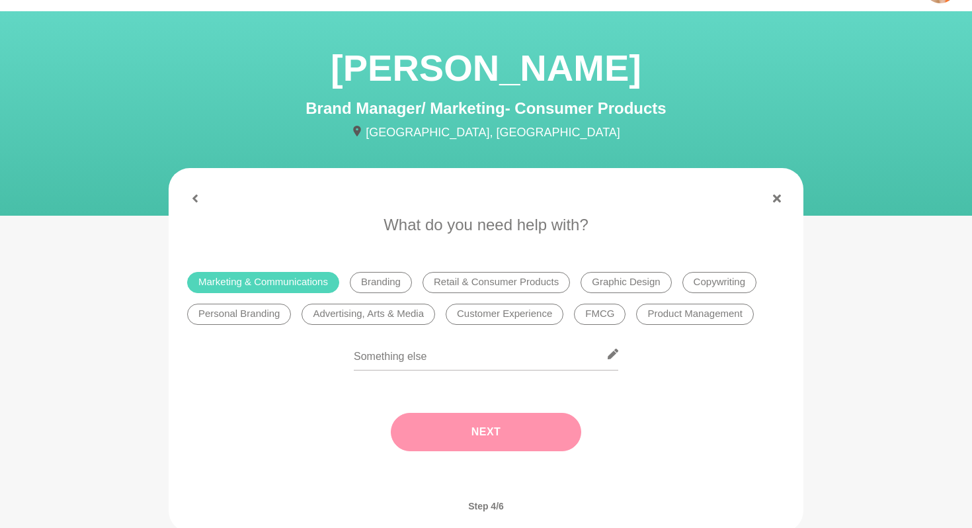
click at [513, 431] on button "Next" at bounding box center [486, 431] width 190 height 38
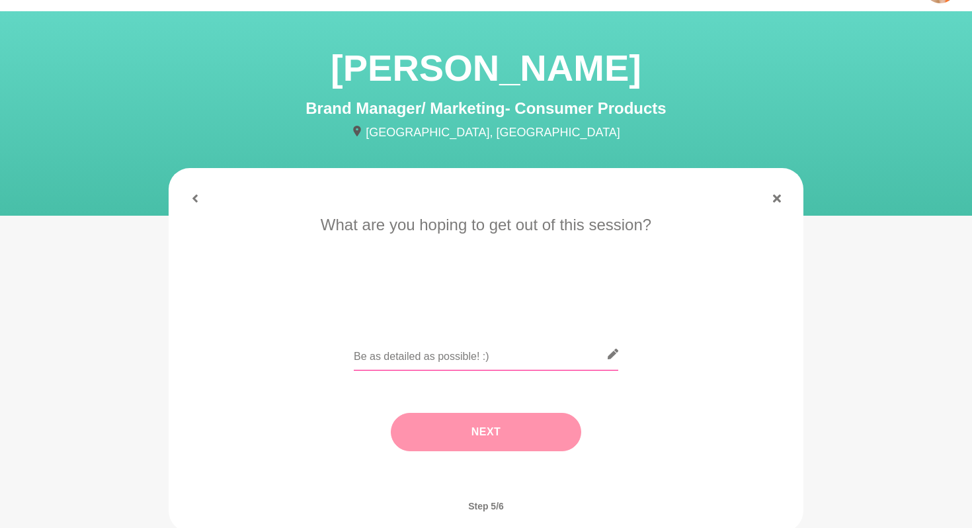
click at [450, 363] on input "text" at bounding box center [486, 354] width 264 height 32
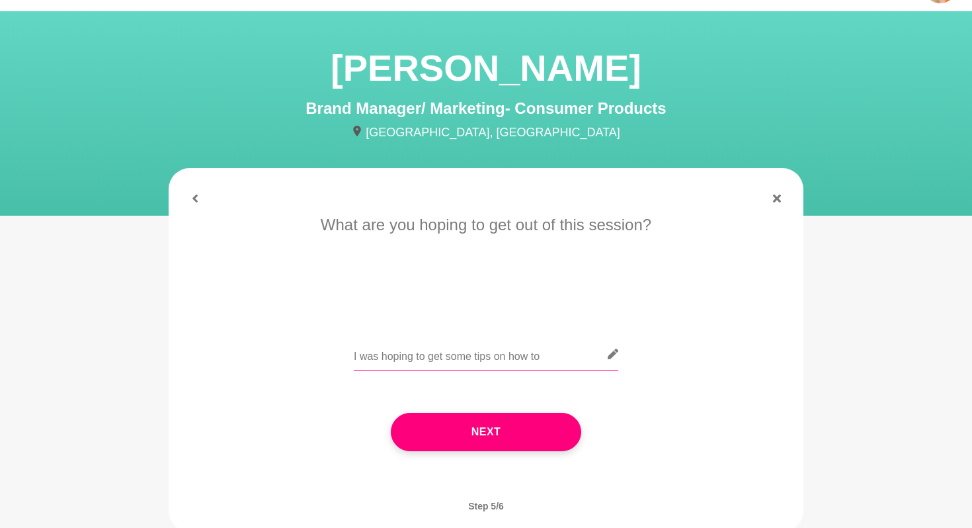
type input "I was hoping to get some tips on how to"
click at [198, 198] on icon at bounding box center [195, 198] width 8 height 8
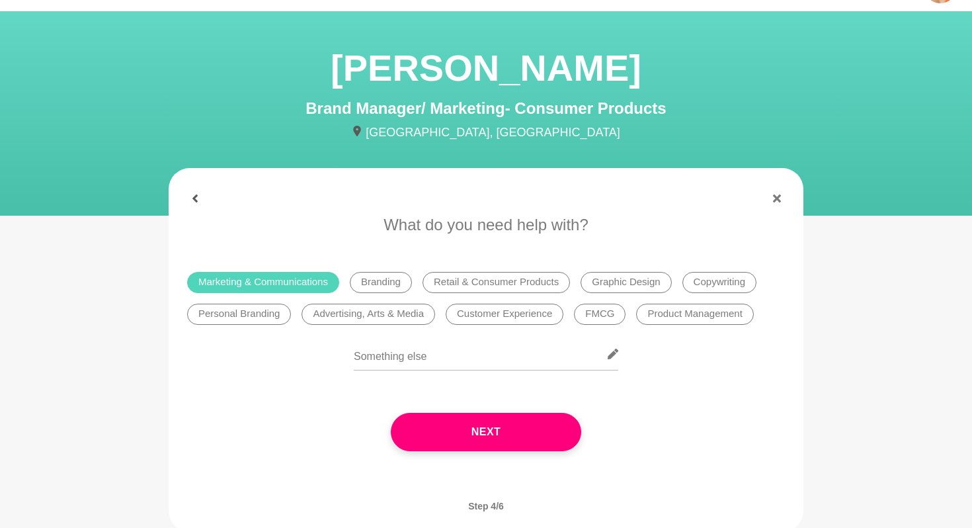
click at [198, 198] on icon at bounding box center [195, 198] width 8 height 8
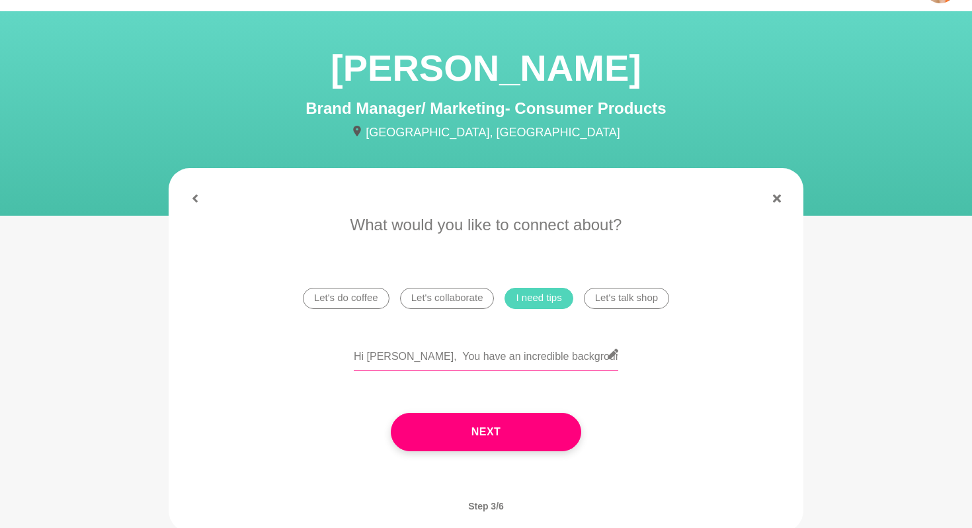
click at [444, 348] on input "Hi [PERSON_NAME], You have an incredible background, and I’d love the chance to…" at bounding box center [486, 354] width 264 height 32
paste input "Hi [PERSON_NAME], So nice to connect with you here! You have an incredible back…"
type input "Hi [PERSON_NAME], So nice to connect with you here! You have an incredible back…"
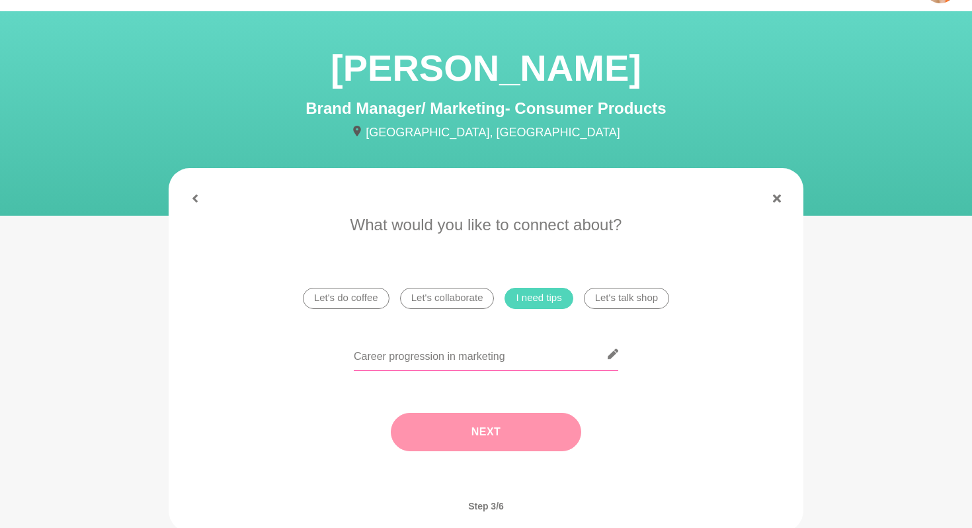
type input "Career progression in marketing"
click at [451, 434] on button "Next" at bounding box center [486, 431] width 190 height 38
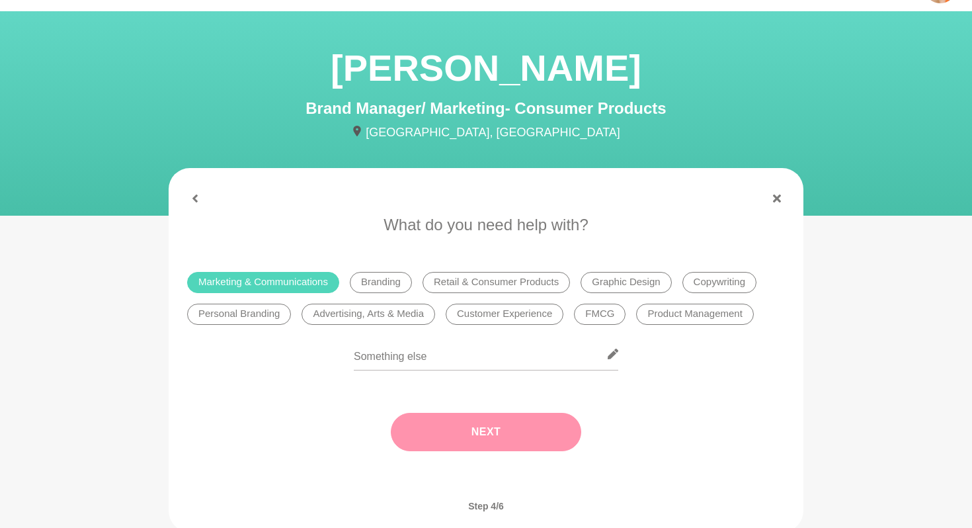
click at [487, 439] on button "Next" at bounding box center [486, 431] width 190 height 38
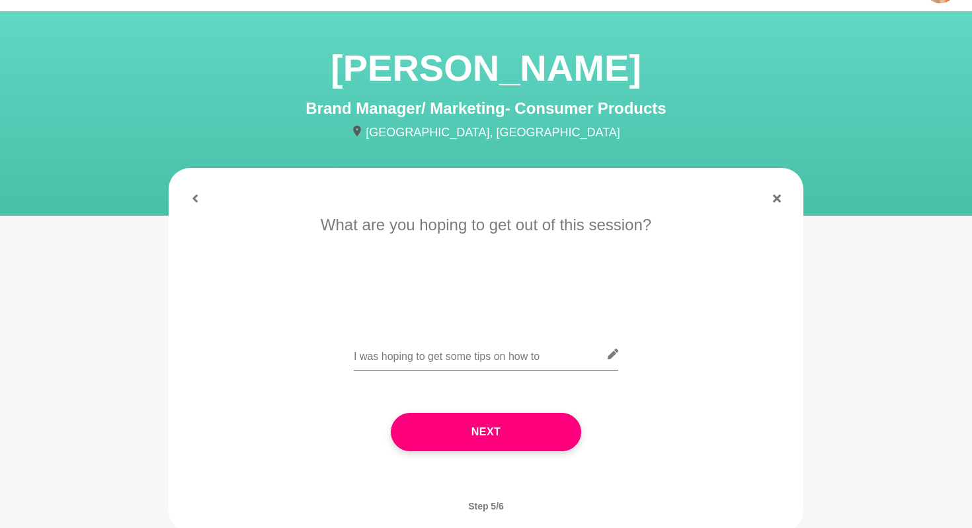
click at [455, 357] on input "I was hoping to get some tips on how to" at bounding box center [486, 354] width 264 height 32
paste input "Hi [PERSON_NAME], So nice to connect with you here! You have an incredible back…"
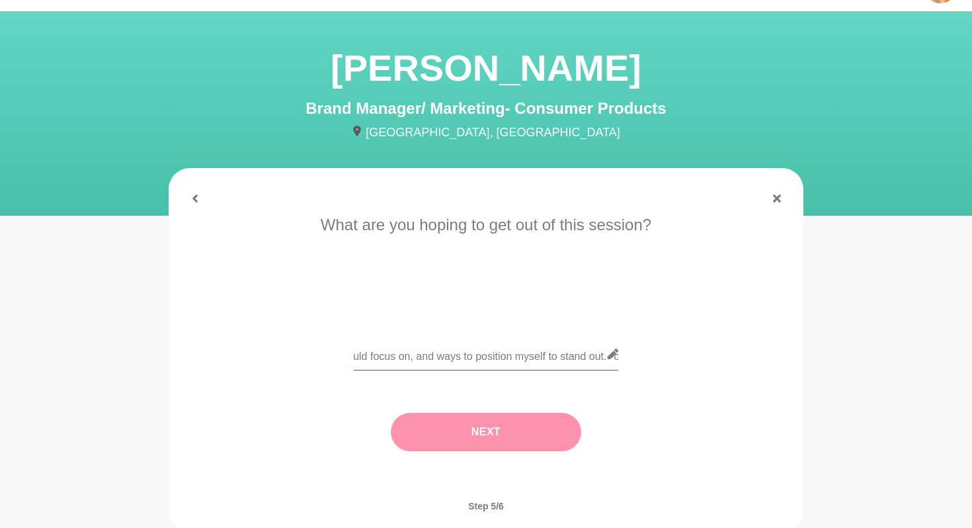
type input "I was hoping to get [PERSON_NAME], So nice to connect with you here! You have a…"
click at [515, 424] on button "Next" at bounding box center [486, 431] width 190 height 38
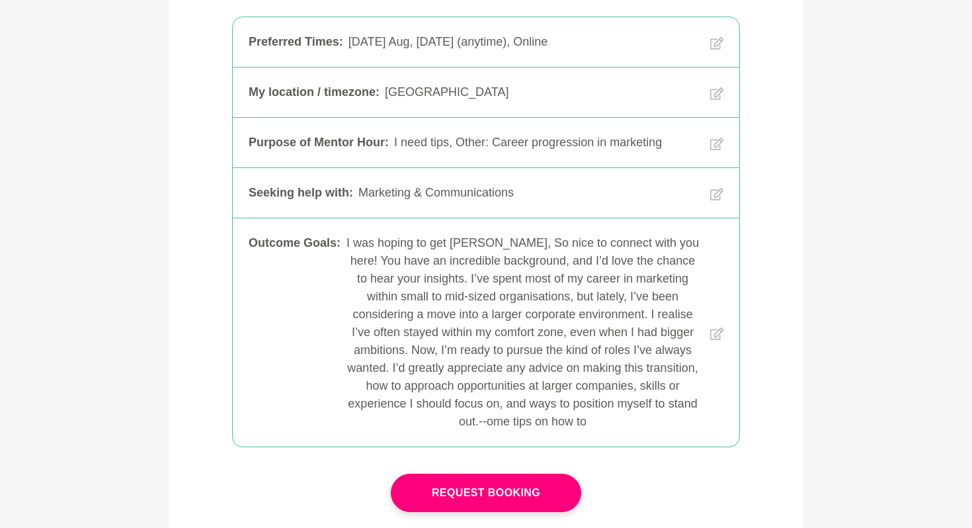
scroll to position [280, 0]
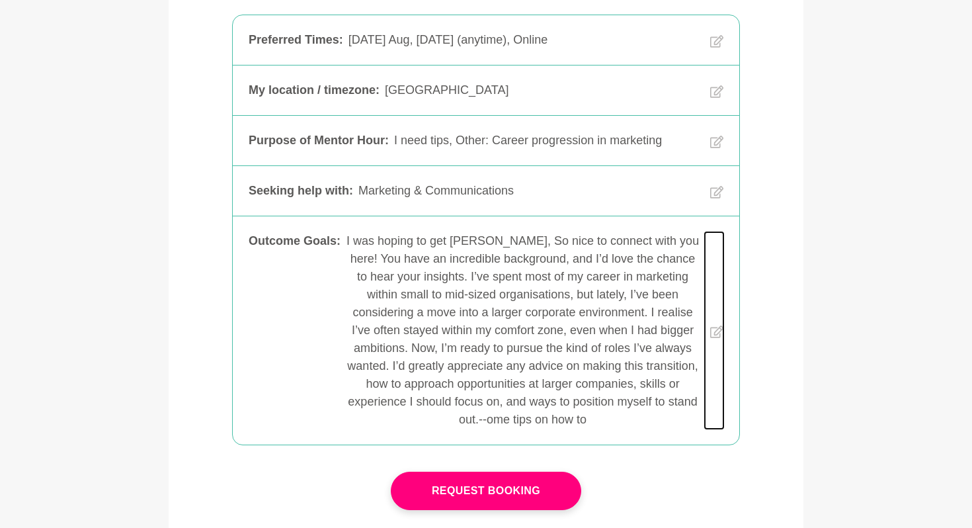
click at [715, 329] on icon at bounding box center [716, 332] width 13 height 194
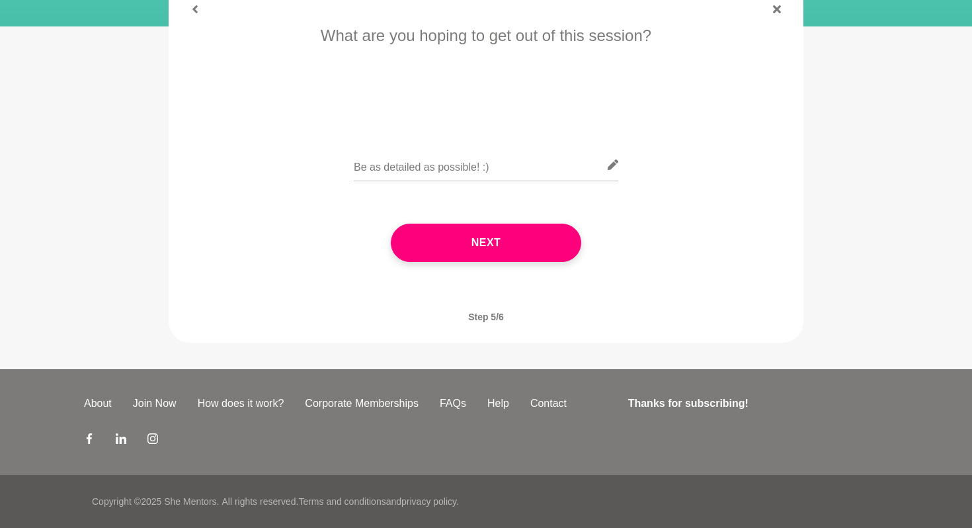
scroll to position [225, 0]
click at [485, 166] on input "text" at bounding box center [486, 165] width 264 height 32
paste input "Hi [PERSON_NAME], So nice to connect with you here! You have an incredible back…"
click at [485, 166] on input "Hi [PERSON_NAME], So nice to connect with you here! You have an incredible back…" at bounding box center [486, 165] width 264 height 32
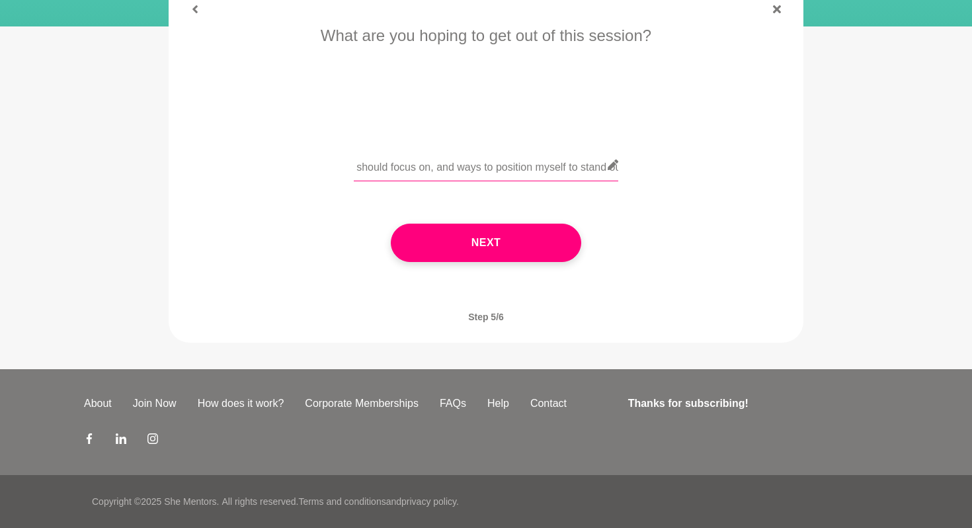
click at [485, 166] on input "Hi [PERSON_NAME], So nice to connect with you here! You have an incredible back…" at bounding box center [486, 165] width 264 height 32
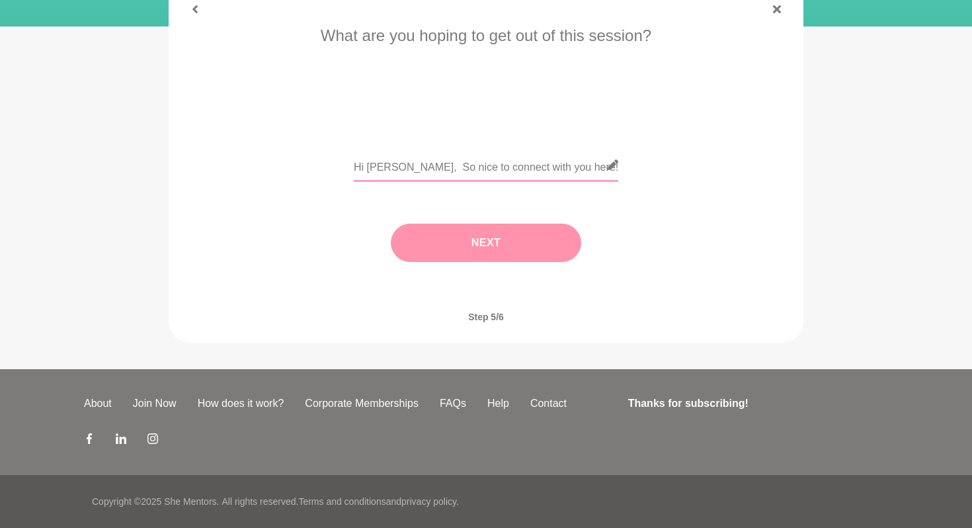
type input "Hi [PERSON_NAME], So nice to connect with you here! You have an incredible back…"
click at [477, 241] on button "Next" at bounding box center [486, 242] width 190 height 38
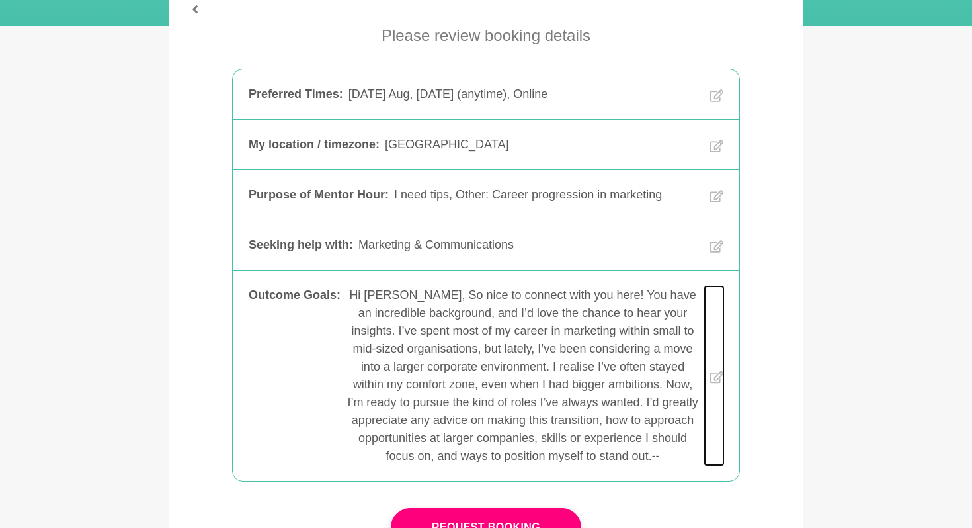
click at [720, 379] on icon at bounding box center [716, 377] width 13 height 176
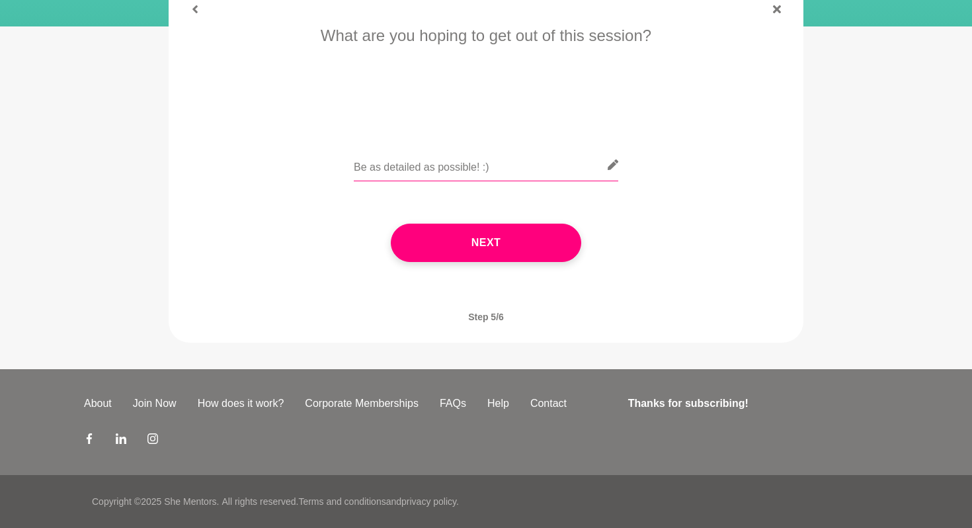
click at [467, 169] on input "text" at bounding box center [486, 165] width 264 height 32
paste input "Hi [PERSON_NAME], So nice to connect with you here! You have an incredible back…"
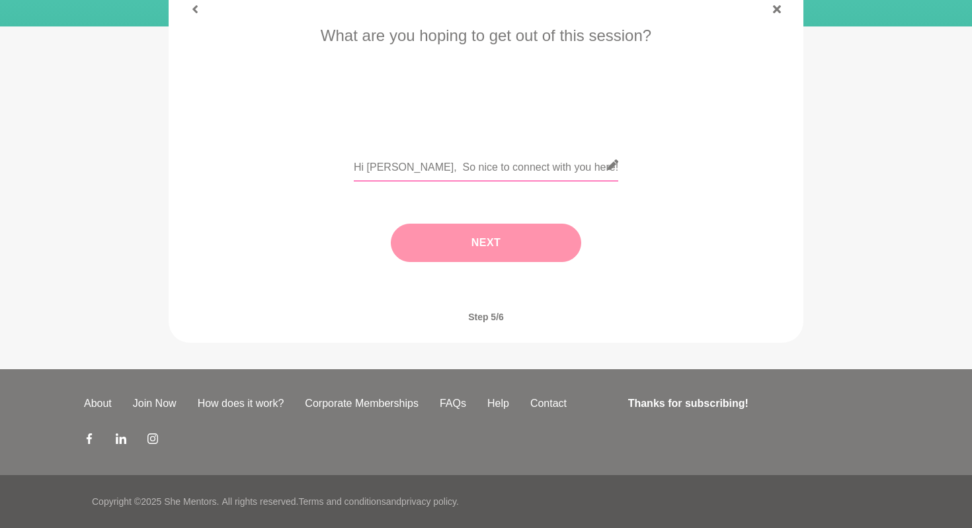
scroll to position [0, 2699]
type input "Hi [PERSON_NAME], So nice to connect with you here! You have an incredible back…"
click at [509, 245] on div "Next" at bounding box center [486, 242] width 598 height 91
click at [508, 204] on div "Next" at bounding box center [486, 242] width 598 height 91
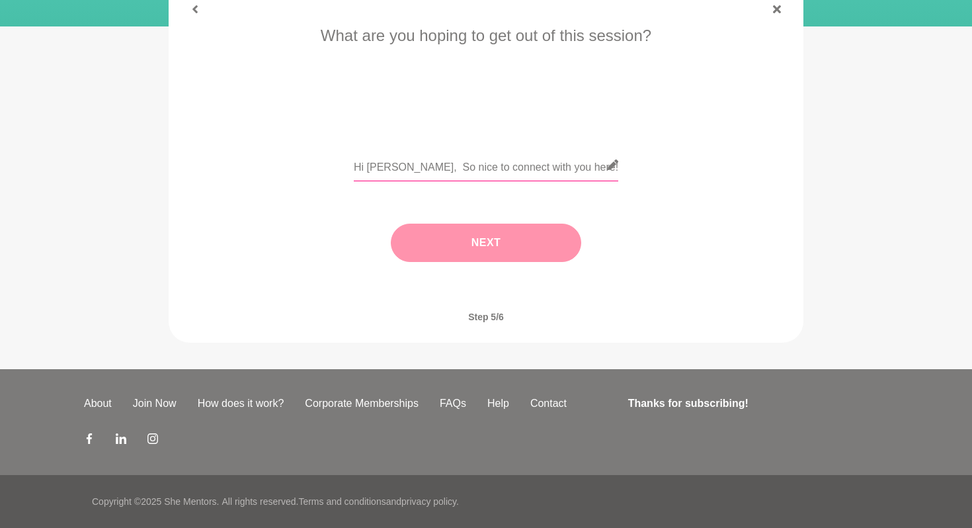
click at [496, 171] on input "Hi [PERSON_NAME], So nice to connect with you here! You have an incredible back…" at bounding box center [486, 165] width 264 height 32
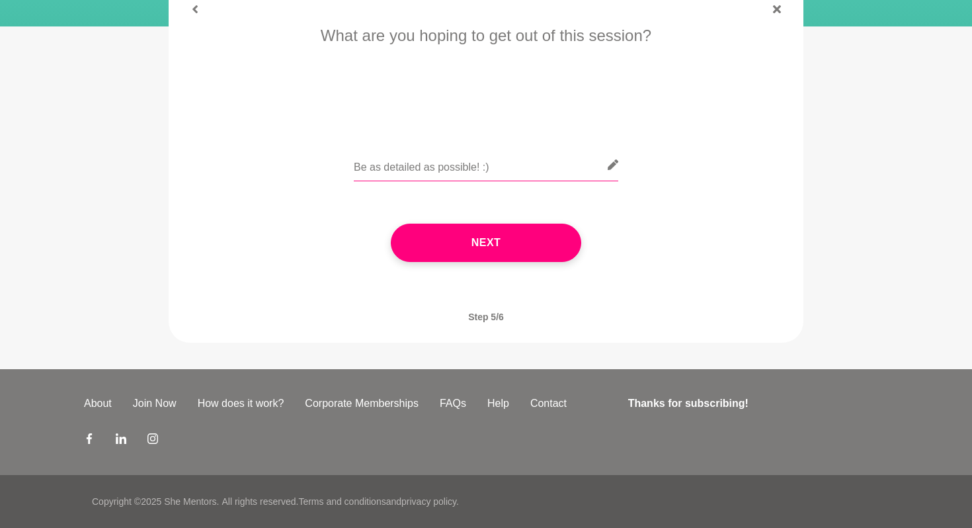
paste input "Hi [PERSON_NAME], So nice to connect with you here! You have an incredible back…"
type input "Hi [PERSON_NAME], So nice to connect with you here! You have an incredible back…"
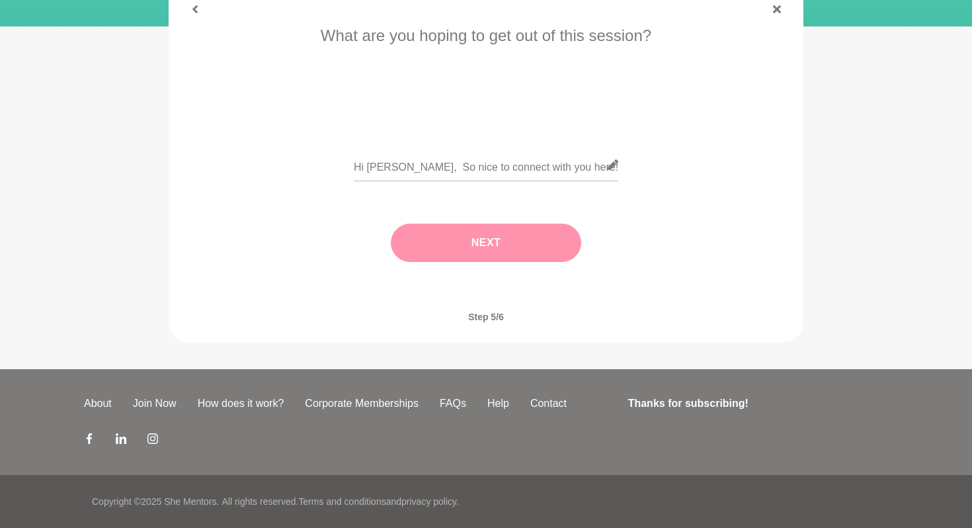
click at [526, 253] on button "Next" at bounding box center [486, 242] width 190 height 38
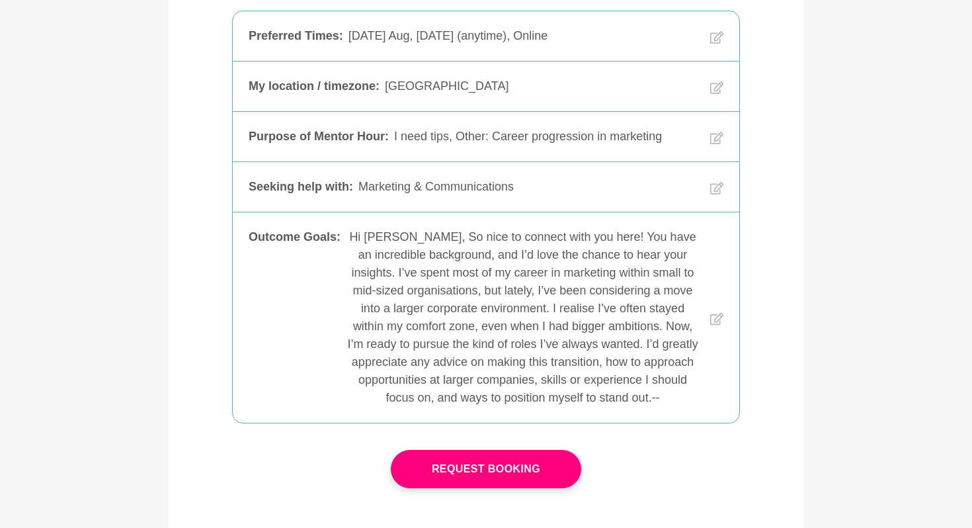
scroll to position [295, 0]
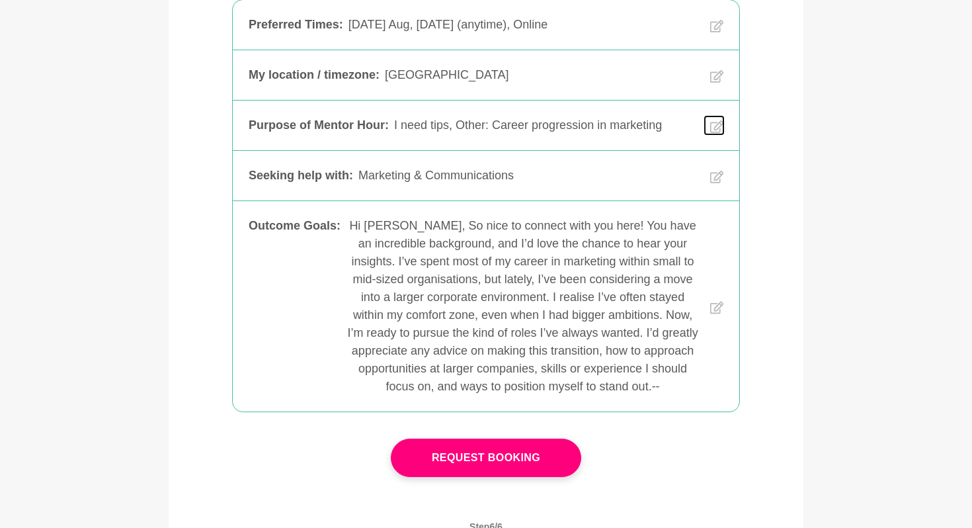
click at [714, 127] on icon at bounding box center [716, 126] width 13 height 13
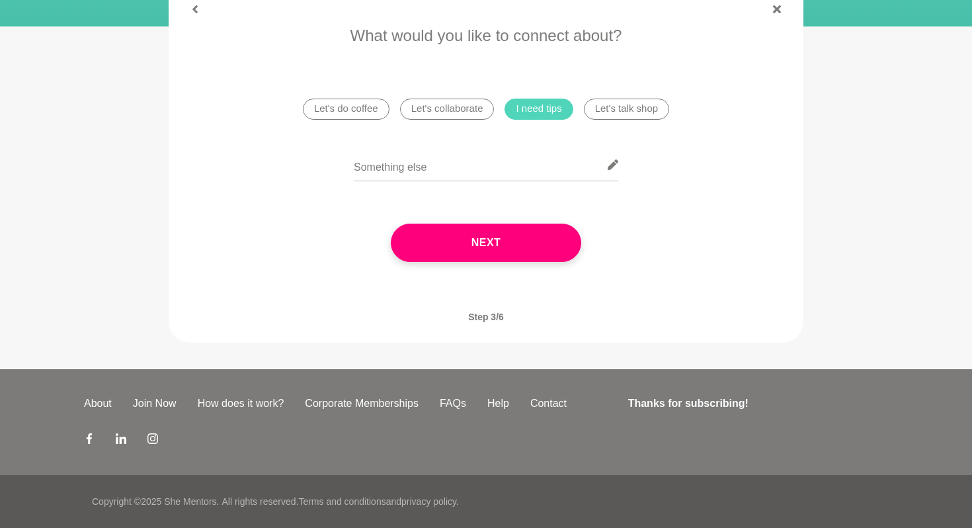
scroll to position [225, 0]
click at [468, 173] on input "text" at bounding box center [486, 165] width 264 height 32
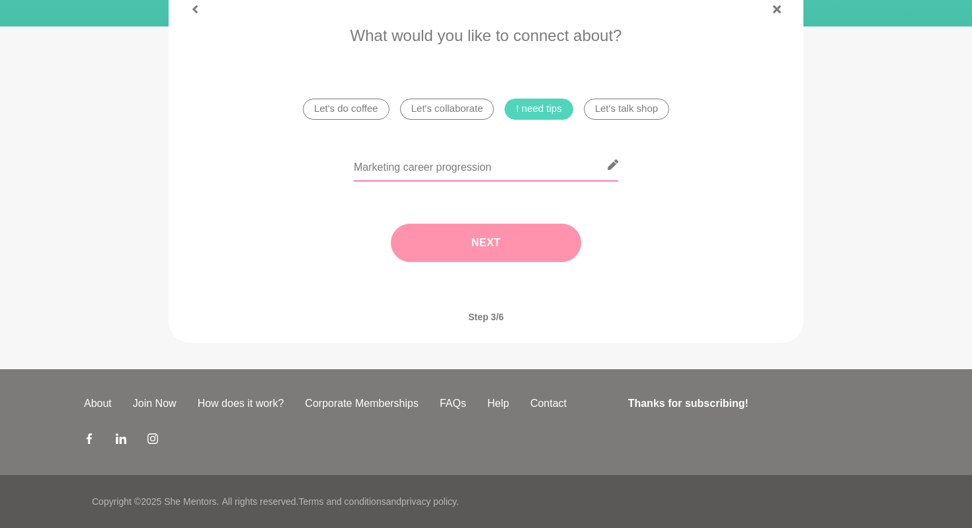
type input "Marketing career progression"
click at [490, 238] on button "Next" at bounding box center [486, 242] width 190 height 38
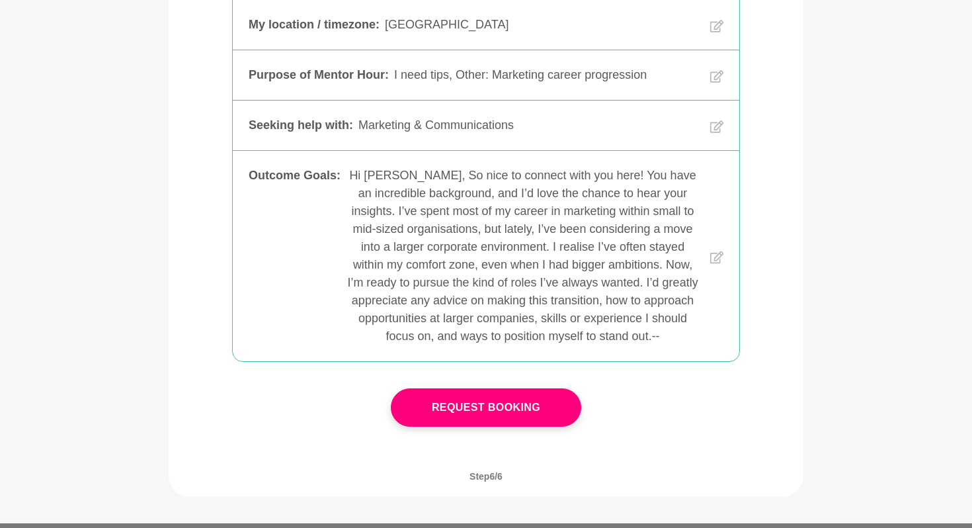
scroll to position [373, 0]
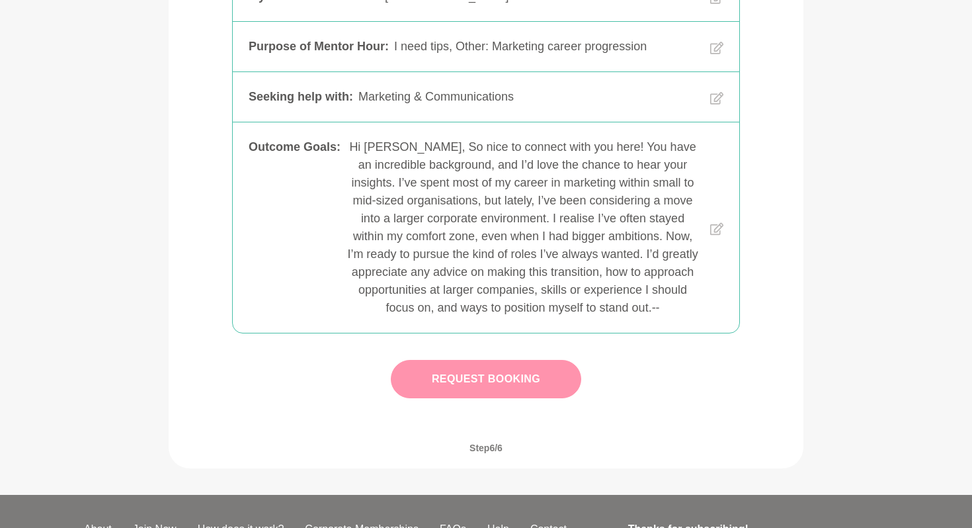
click at [532, 387] on button "Request Booking" at bounding box center [486, 379] width 190 height 38
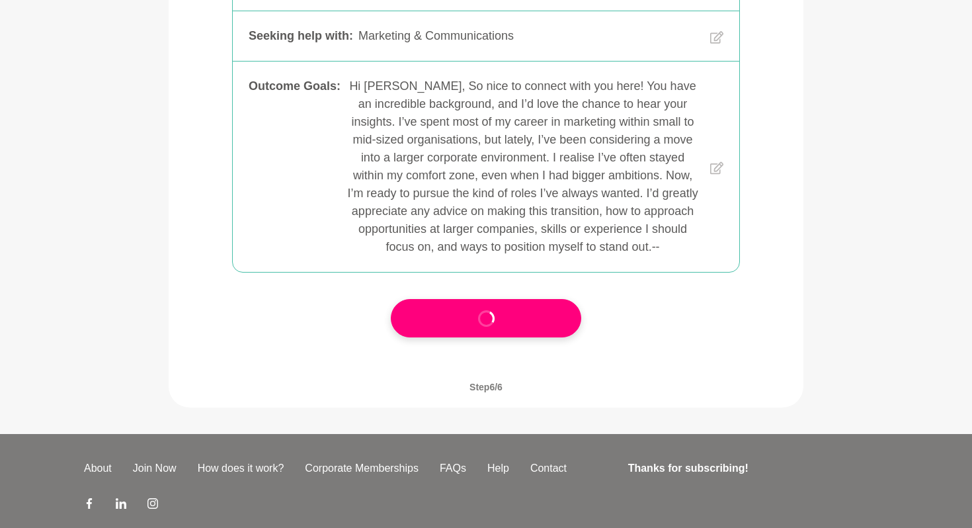
scroll to position [461, 0]
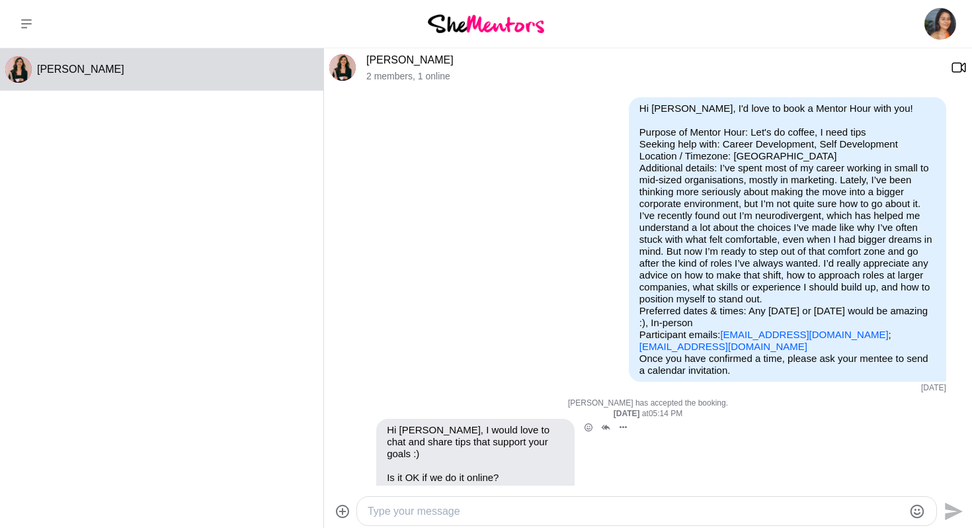
scroll to position [40, 0]
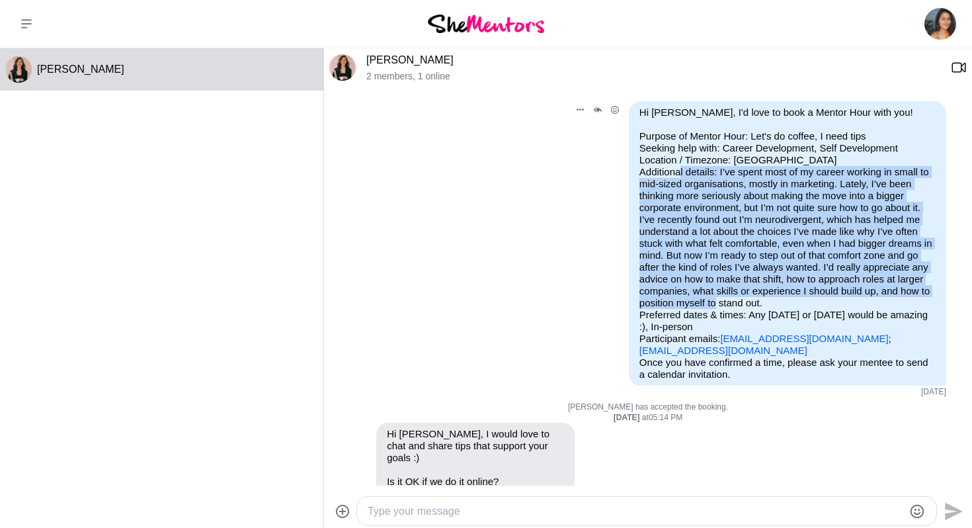
drag, startPoint x: 723, startPoint y: 171, endPoint x: 804, endPoint y: 304, distance: 156.3
click at [804, 304] on p "Purpose of Mentor Hour: Let's do coffee, I need tips Seeking help with: Career …" at bounding box center [787, 243] width 296 height 226
copy p "I’ve spent most of my career working in small to mid-sized organisations, mostl…"
